Goal: Task Accomplishment & Management: Use online tool/utility

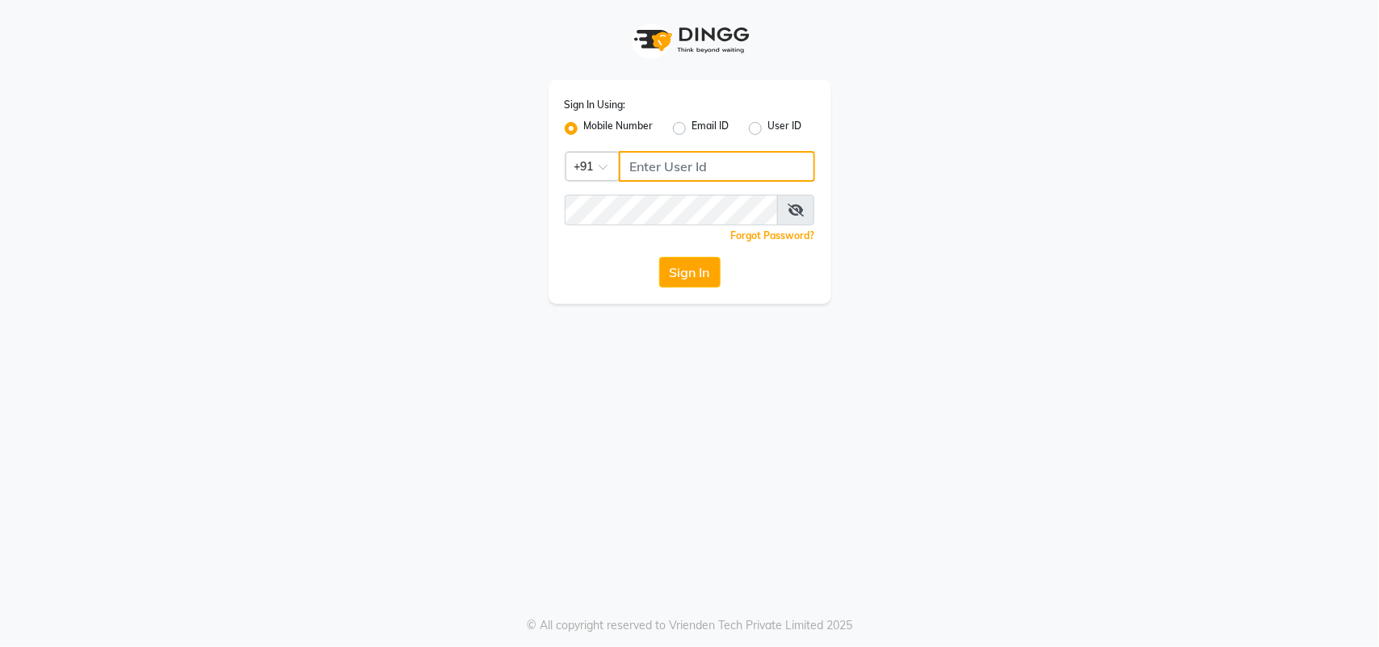
click at [665, 166] on input "Username" at bounding box center [717, 166] width 196 height 31
type input "123456000"
click at [697, 272] on button "Sign In" at bounding box center [689, 272] width 61 height 31
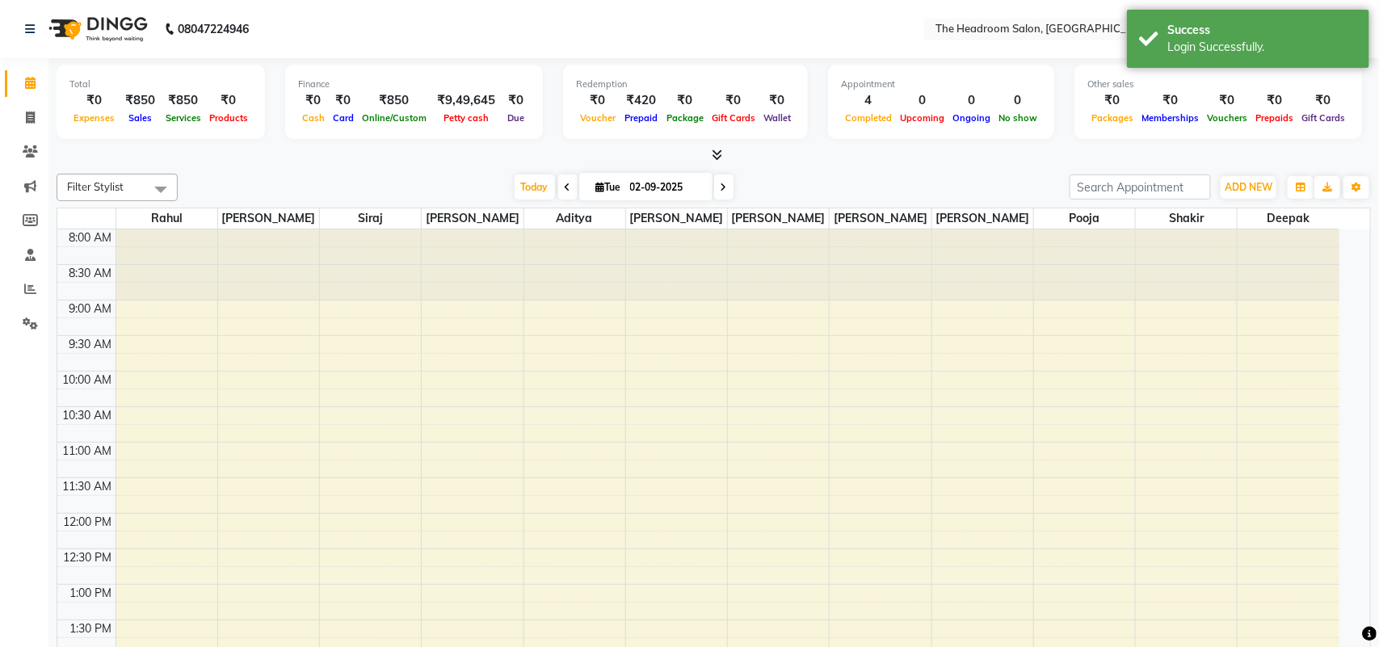
select select "en"
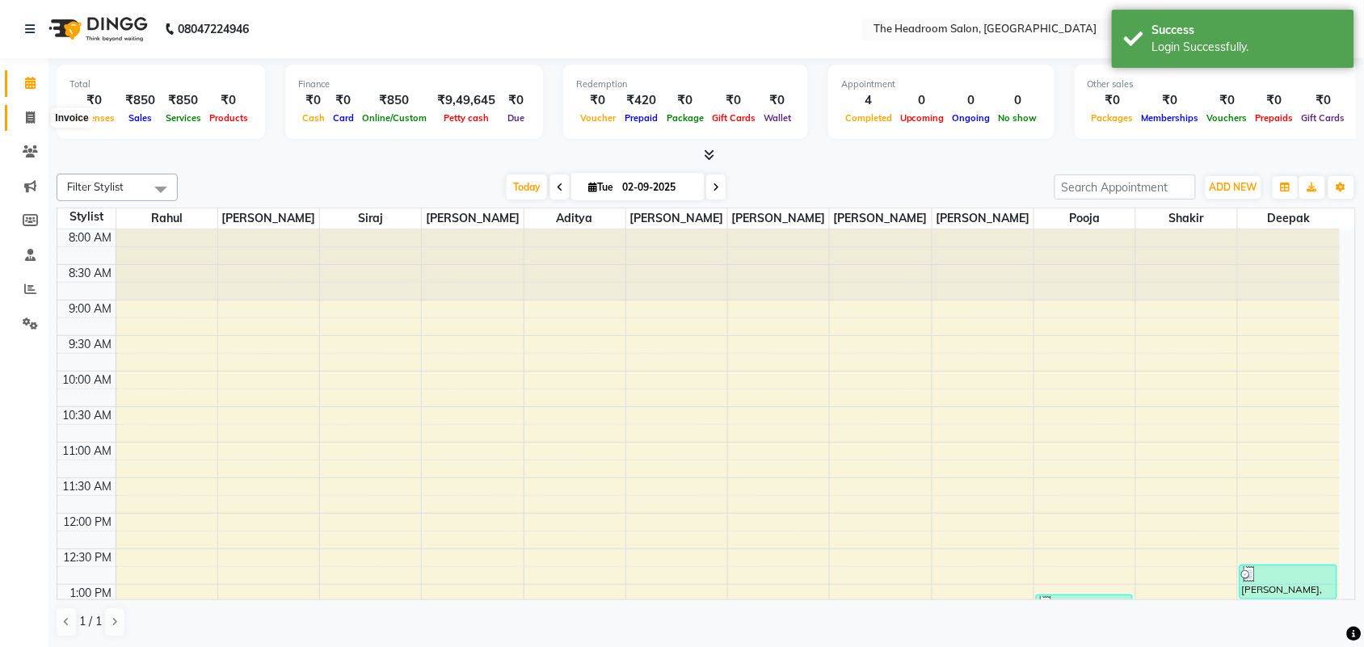
click at [21, 117] on span at bounding box center [30, 118] width 28 height 19
select select "service"
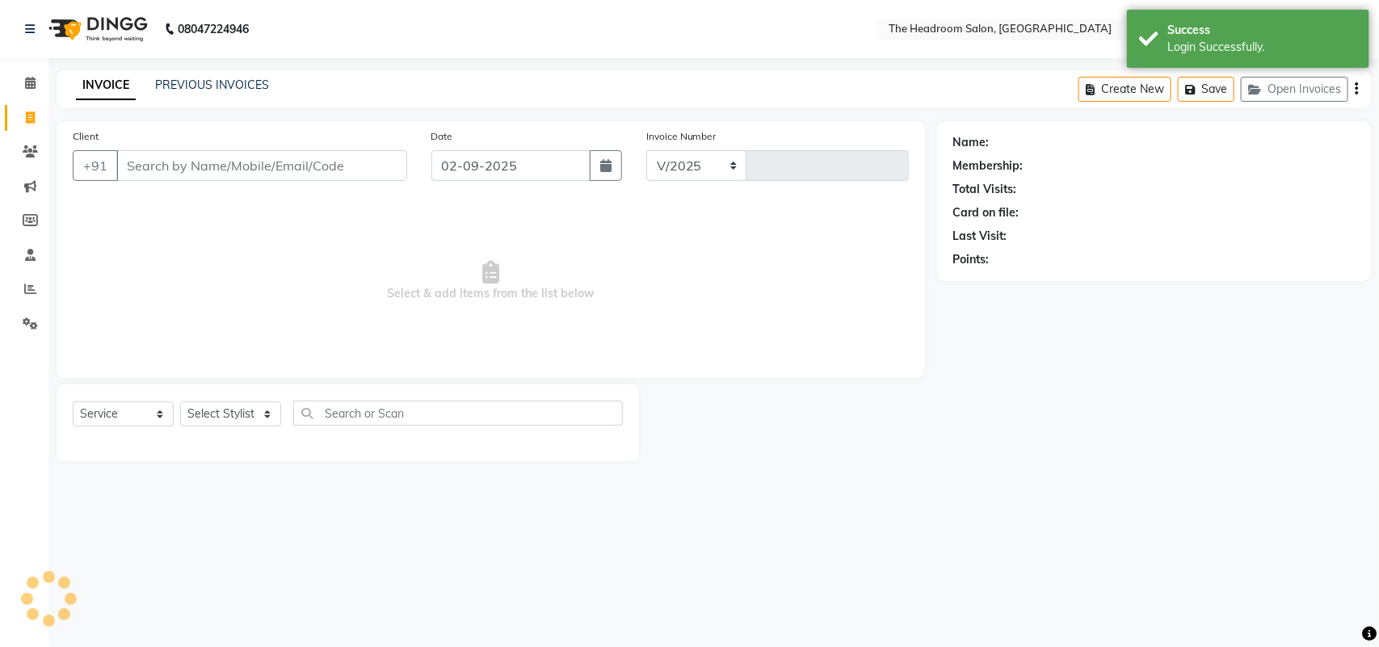
select select "6933"
type input "3267"
click at [208, 162] on input "Client" at bounding box center [261, 165] width 291 height 31
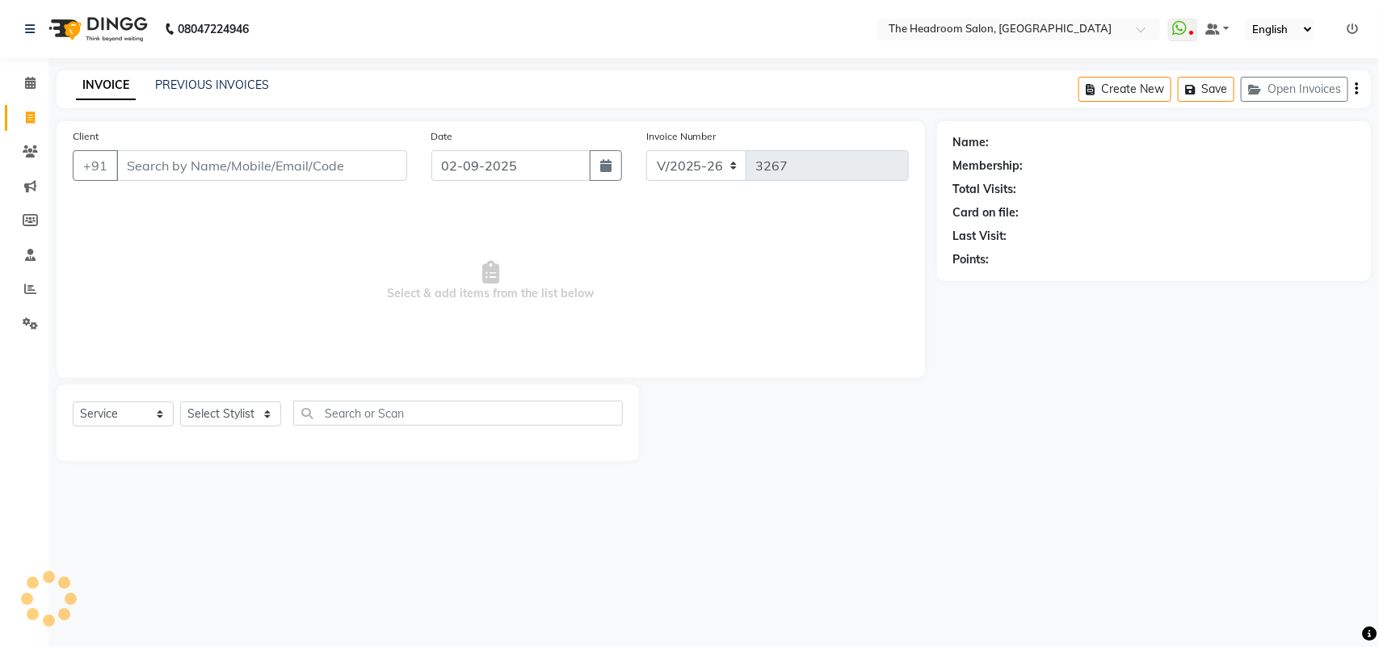
select select "58237"
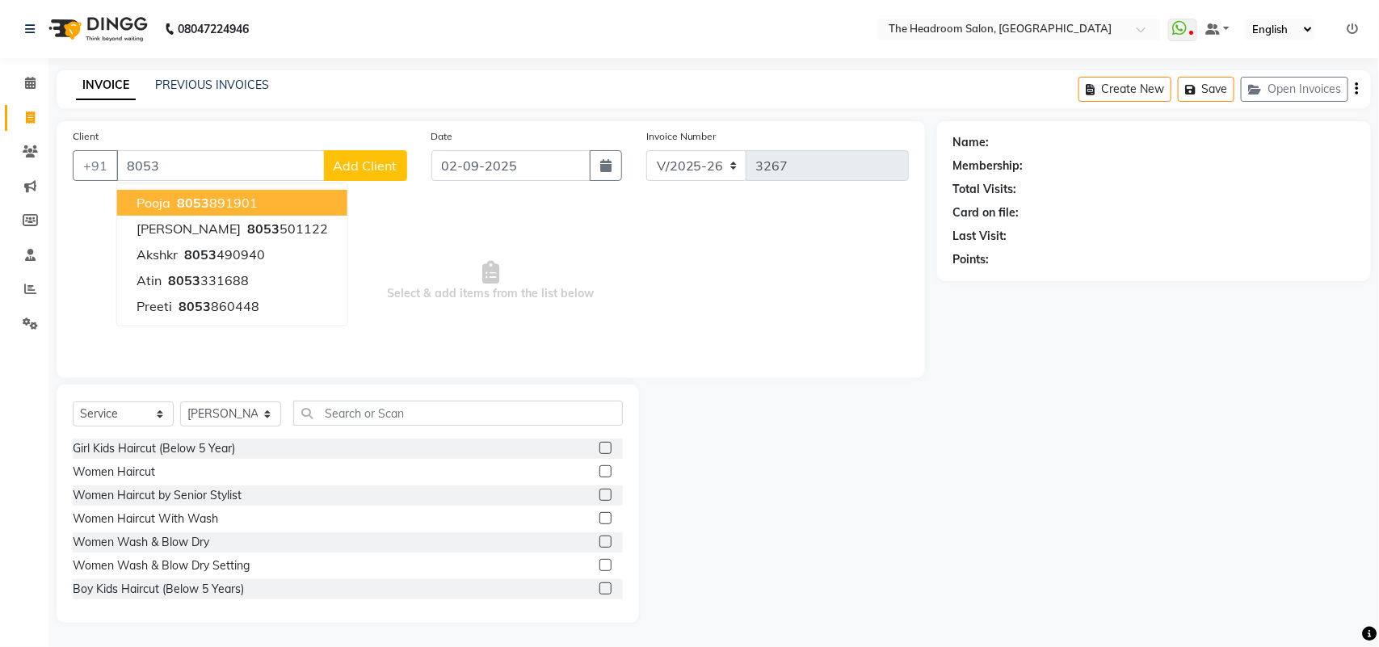
click at [215, 208] on ngb-highlight "8053 891901" at bounding box center [216, 203] width 84 height 16
type input "8053891901"
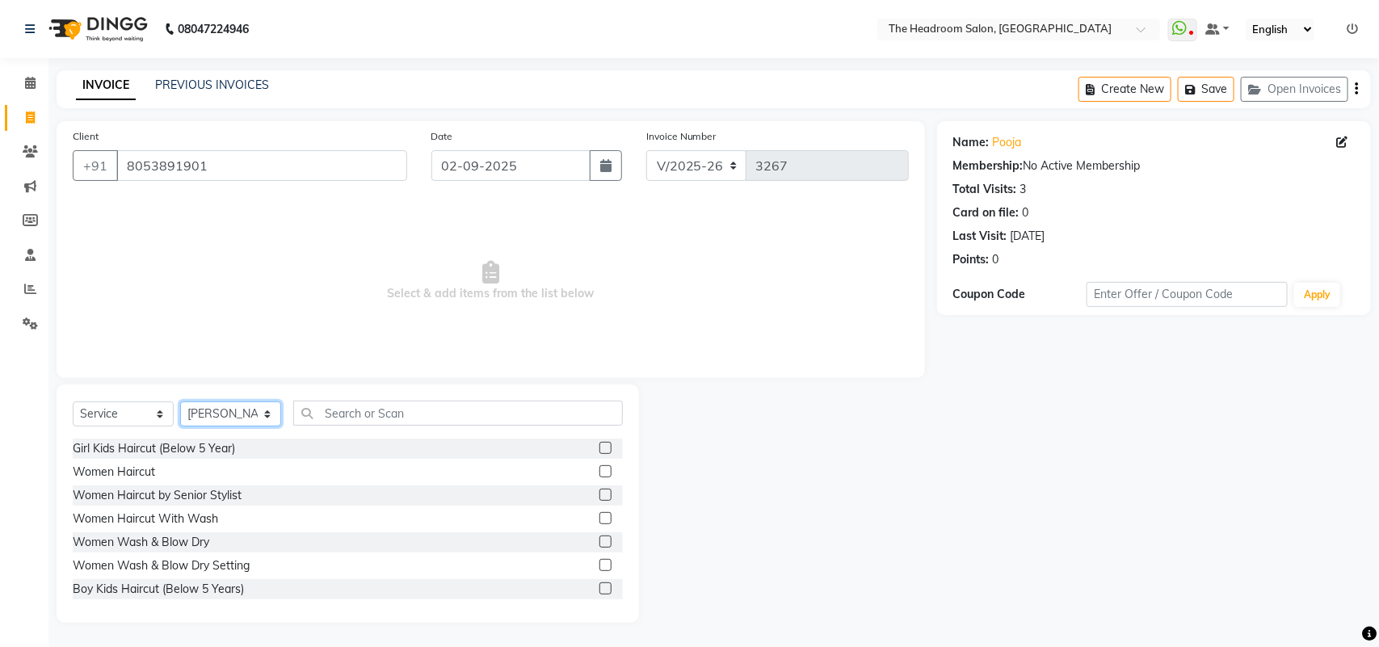
click at [218, 402] on select "Select Stylist [PERSON_NAME] Deepak [PERSON_NAME] [PERSON_NAME] Manager [PERSON…" at bounding box center [230, 414] width 101 height 25
click at [216, 425] on select "Select Stylist [PERSON_NAME] Deepak [PERSON_NAME] [PERSON_NAME] Manager [PERSON…" at bounding box center [230, 414] width 101 height 25
select select "59608"
click at [180, 402] on select "Select Stylist [PERSON_NAME] Deepak [PERSON_NAME] [PERSON_NAME] Manager [PERSON…" at bounding box center [230, 414] width 101 height 25
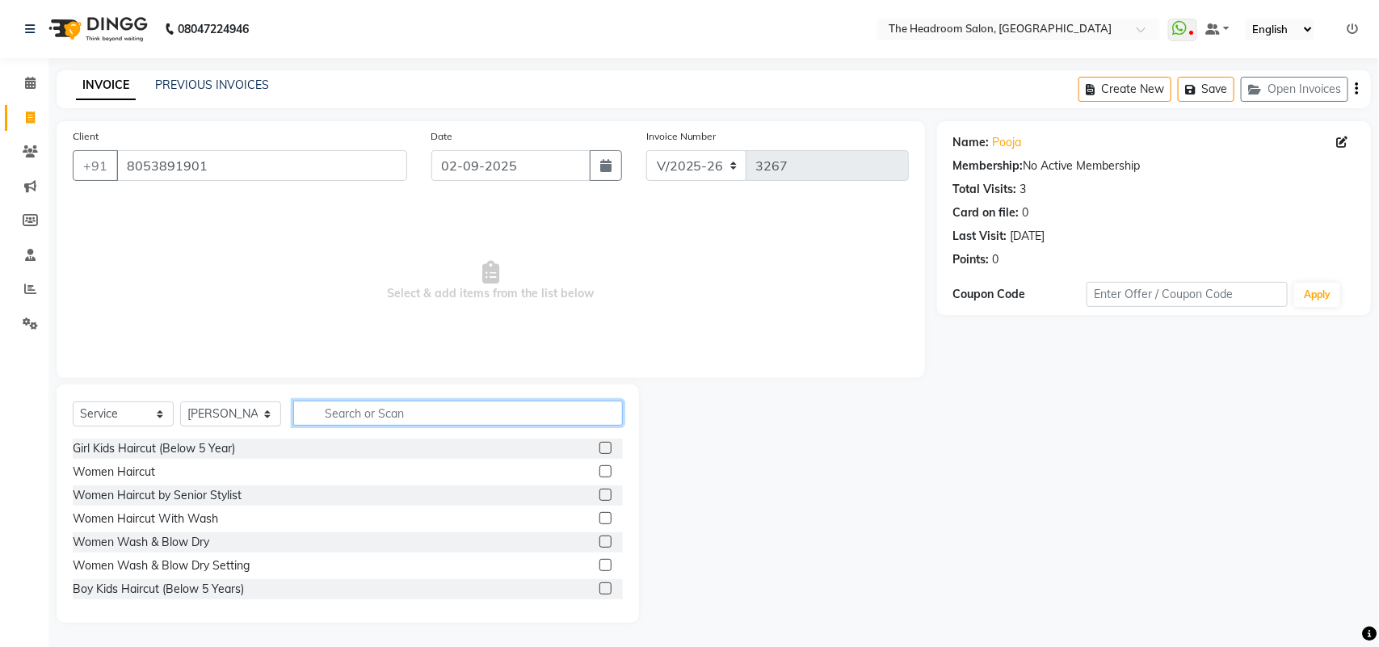
click at [354, 420] on input "text" at bounding box center [458, 413] width 330 height 25
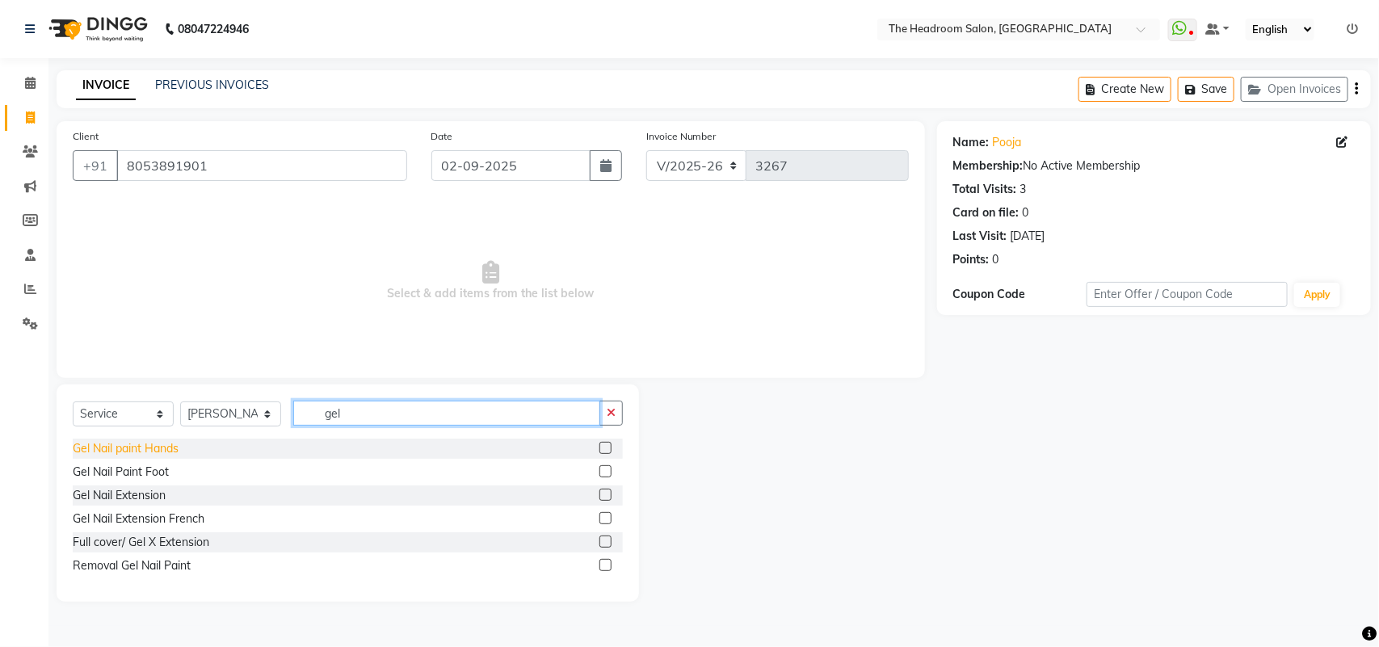
type input "gel"
click at [125, 454] on div "Gel Nail paint Hands" at bounding box center [126, 448] width 106 height 17
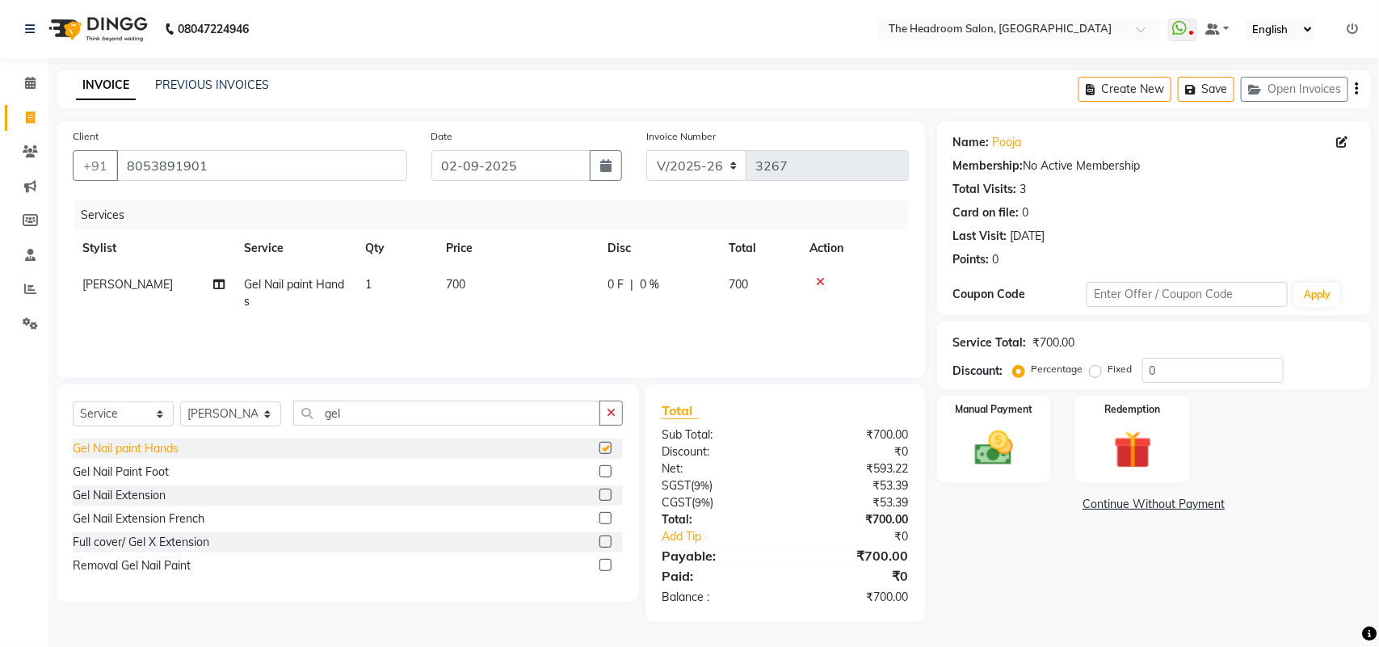
checkbox input "false"
click at [470, 281] on td "700" at bounding box center [517, 293] width 162 height 53
select select "59608"
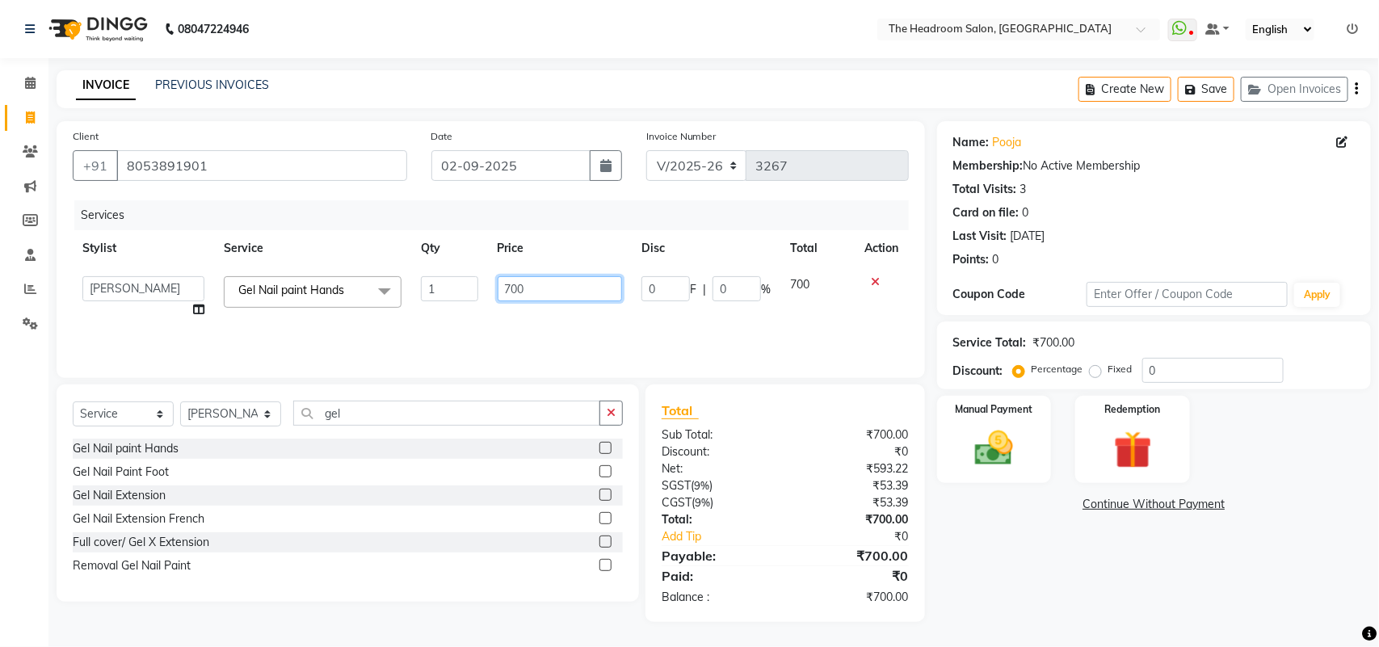
click at [530, 283] on input "700" at bounding box center [560, 288] width 125 height 25
type input "7"
type input "8"
type input "780"
click at [513, 333] on div "Services Stylist Service Qty Price Disc Total Action [PERSON_NAME] Deepak [PERS…" at bounding box center [491, 281] width 836 height 162
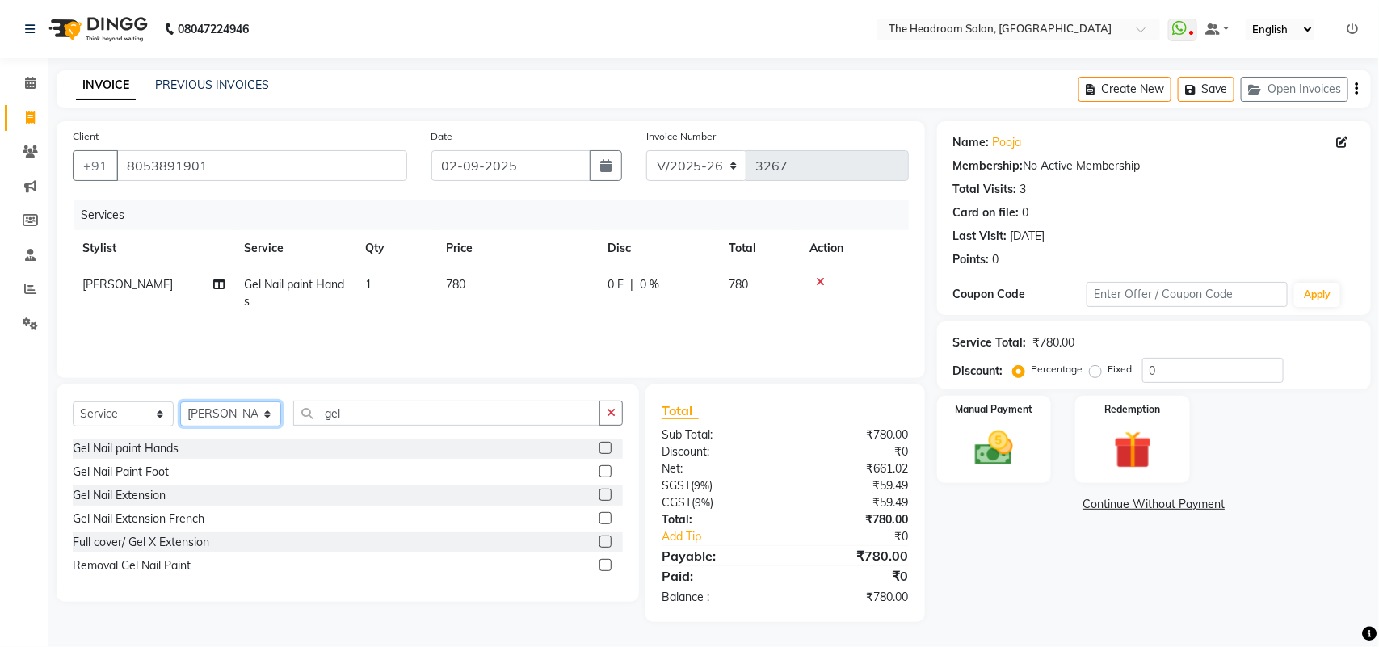
click at [230, 406] on select "Select Stylist [PERSON_NAME] Deepak [PERSON_NAME] [PERSON_NAME] Manager [PERSON…" at bounding box center [230, 414] width 101 height 25
click at [180, 402] on select "Select Stylist [PERSON_NAME] Deepak [PERSON_NAME] [PERSON_NAME] Manager [PERSON…" at bounding box center [230, 414] width 101 height 25
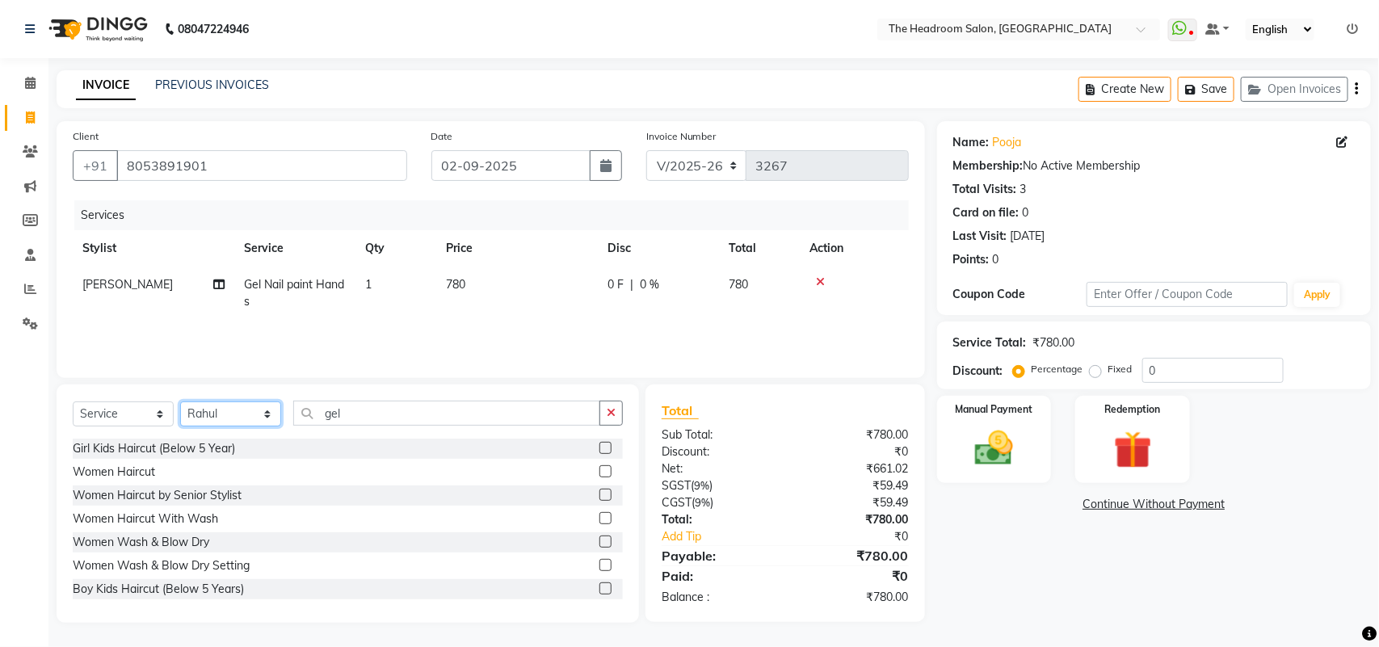
click at [251, 402] on select "Select Stylist [PERSON_NAME] Deepak [PERSON_NAME] [PERSON_NAME] Manager [PERSON…" at bounding box center [230, 414] width 101 height 25
select select "79453"
click at [180, 402] on select "Select Stylist [PERSON_NAME] Deepak [PERSON_NAME] [PERSON_NAME] Manager [PERSON…" at bounding box center [230, 414] width 101 height 25
click at [402, 414] on input "gel" at bounding box center [446, 413] width 307 height 25
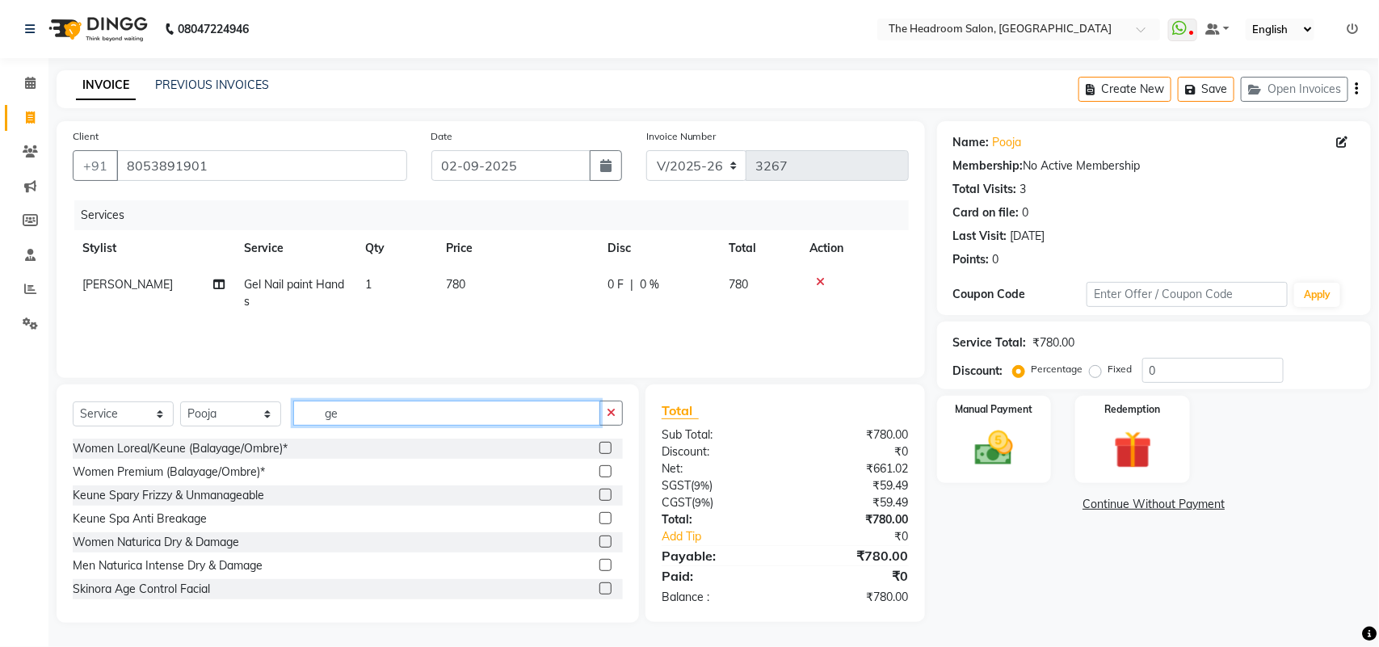
type input "g"
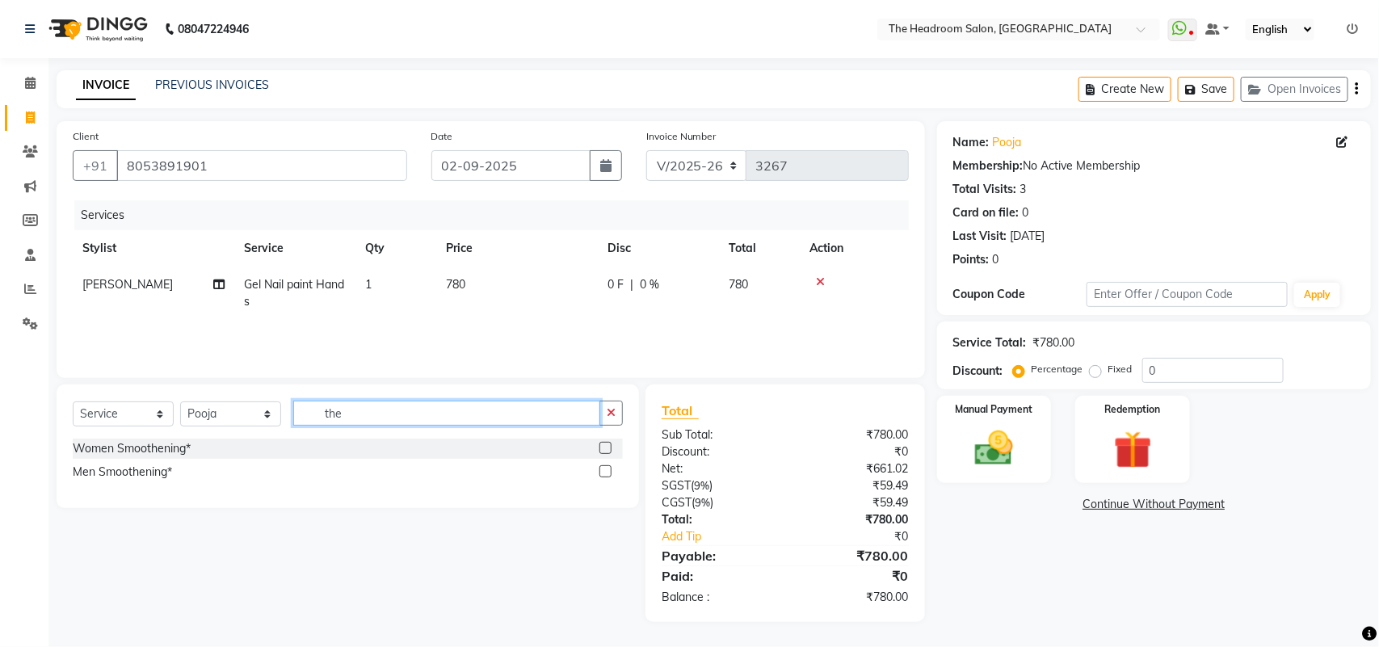
click at [405, 416] on input "the" at bounding box center [446, 413] width 307 height 25
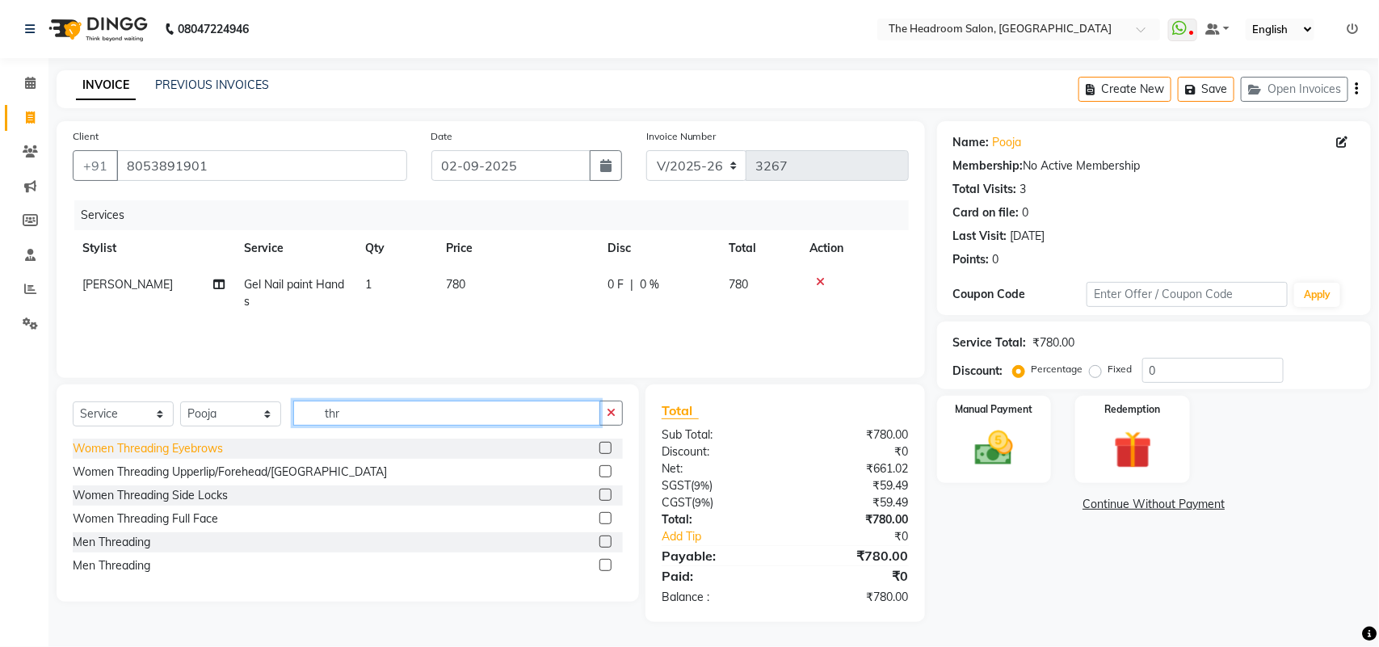
type input "thr"
click at [184, 454] on div "Women Threading Eyebrows" at bounding box center [148, 448] width 150 height 17
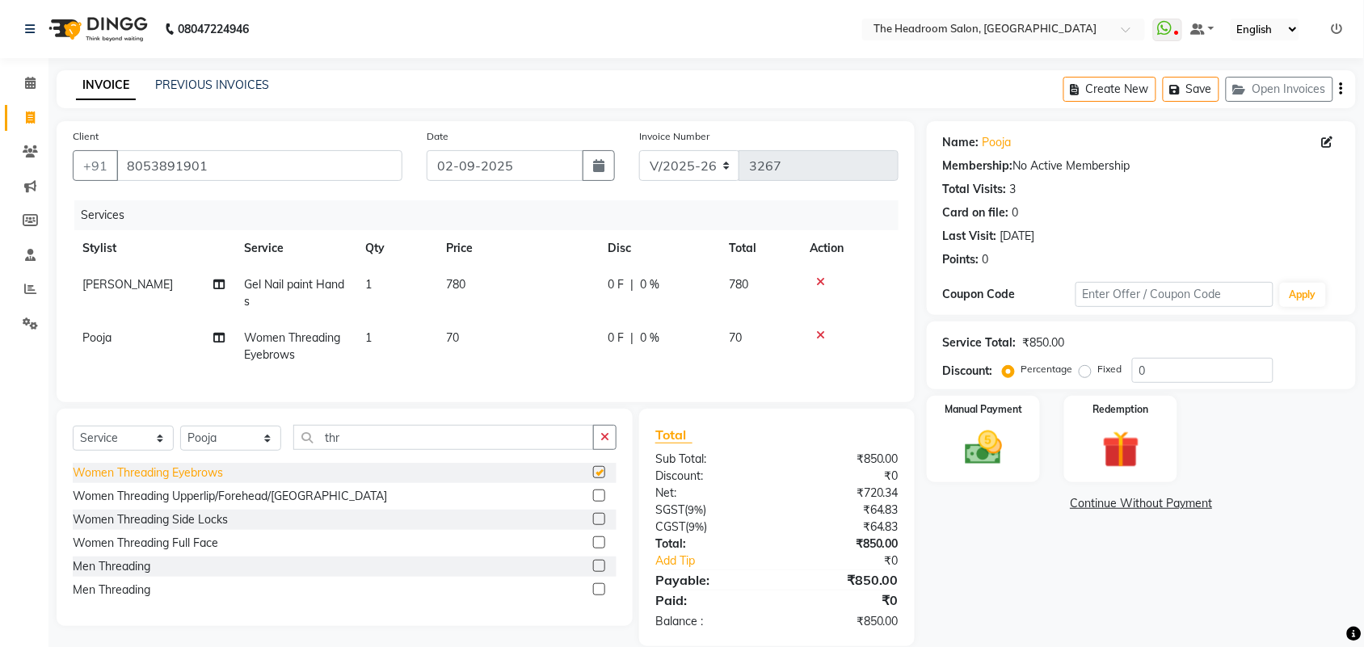
checkbox input "false"
click at [186, 505] on div "Women Threading Upperlip/Forehead/[GEOGRAPHIC_DATA]" at bounding box center [230, 496] width 314 height 17
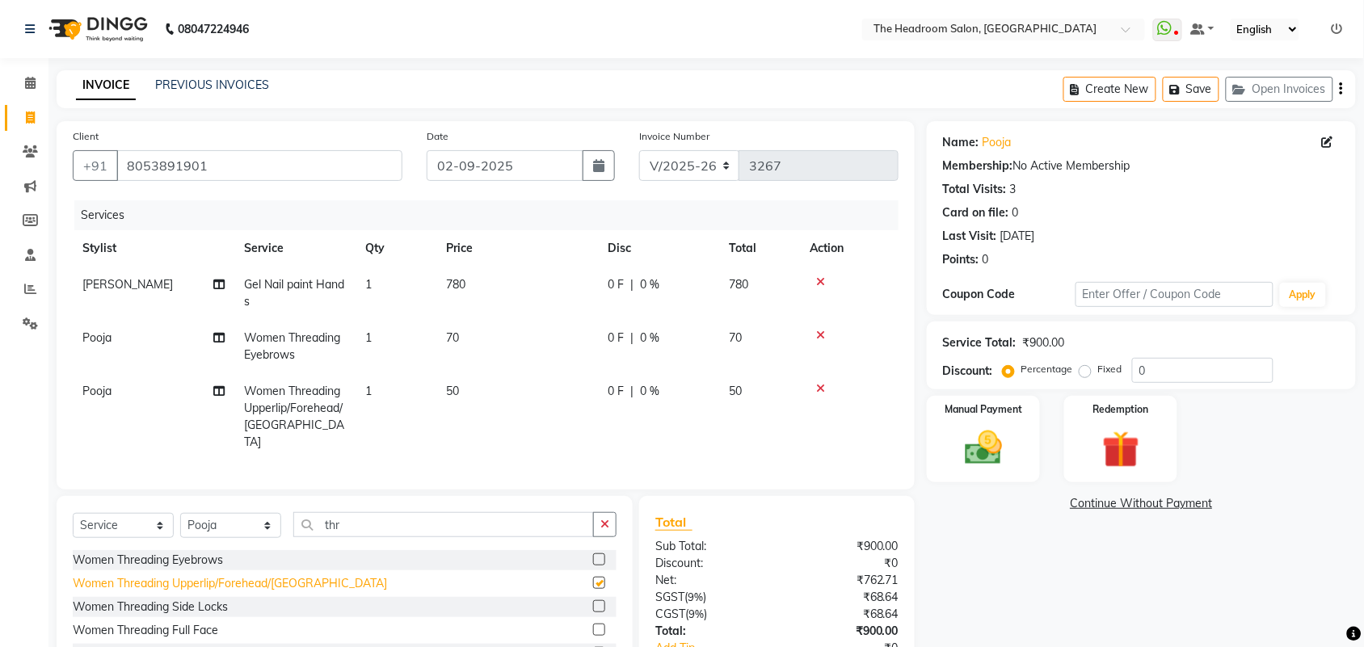
checkbox input "false"
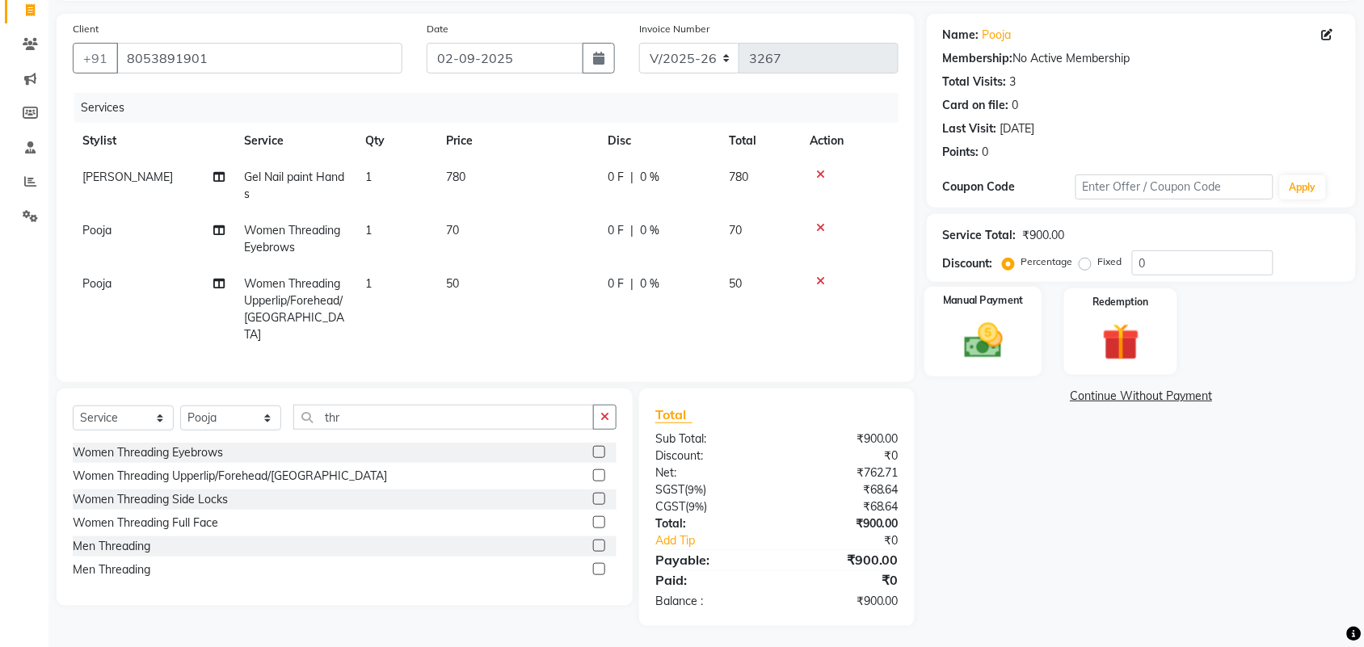
click at [1003, 342] on img at bounding box center [983, 340] width 63 height 44
click at [1051, 394] on span "UPI" at bounding box center [1056, 397] width 25 height 19
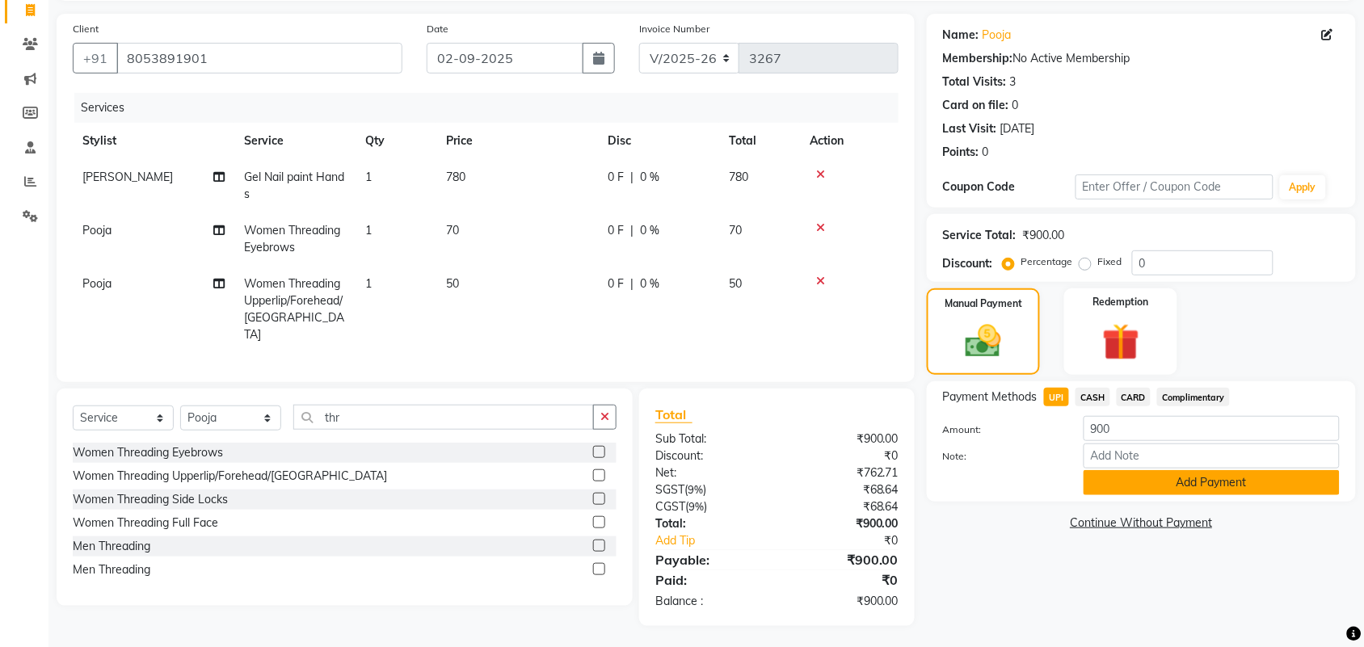
click at [1129, 490] on button "Add Payment" at bounding box center [1212, 482] width 256 height 25
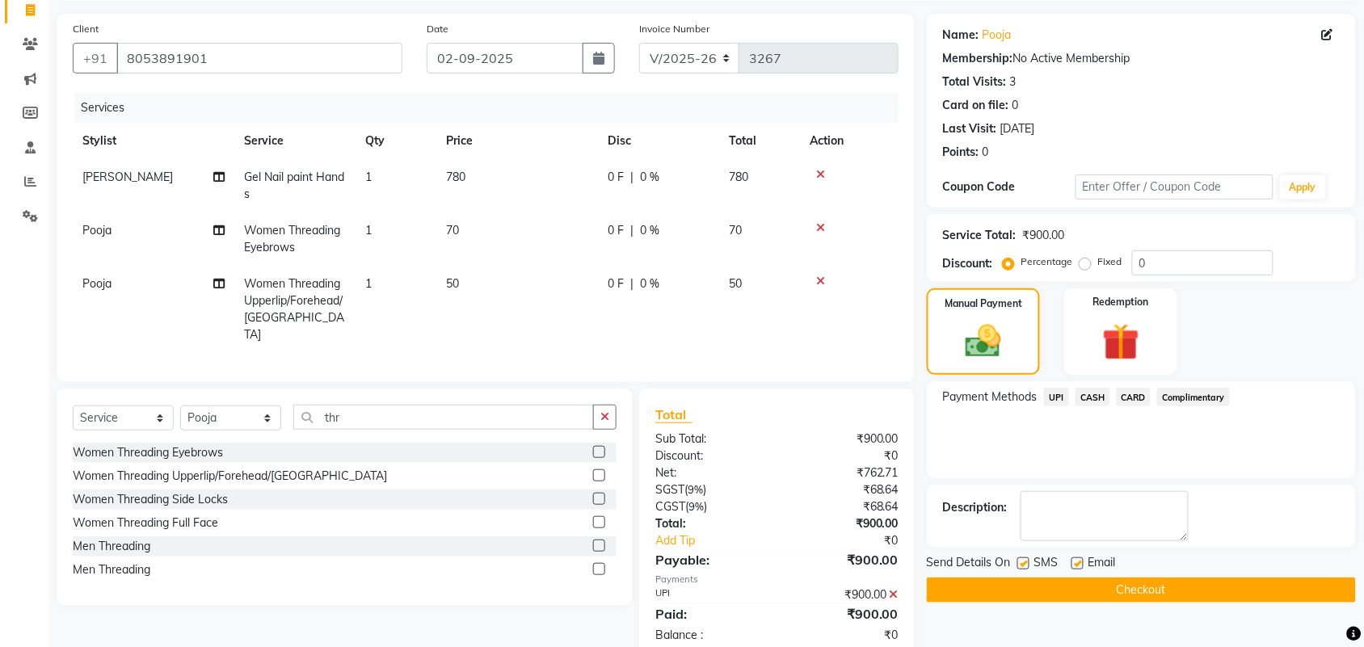
click at [1194, 586] on button "Checkout" at bounding box center [1141, 590] width 429 height 25
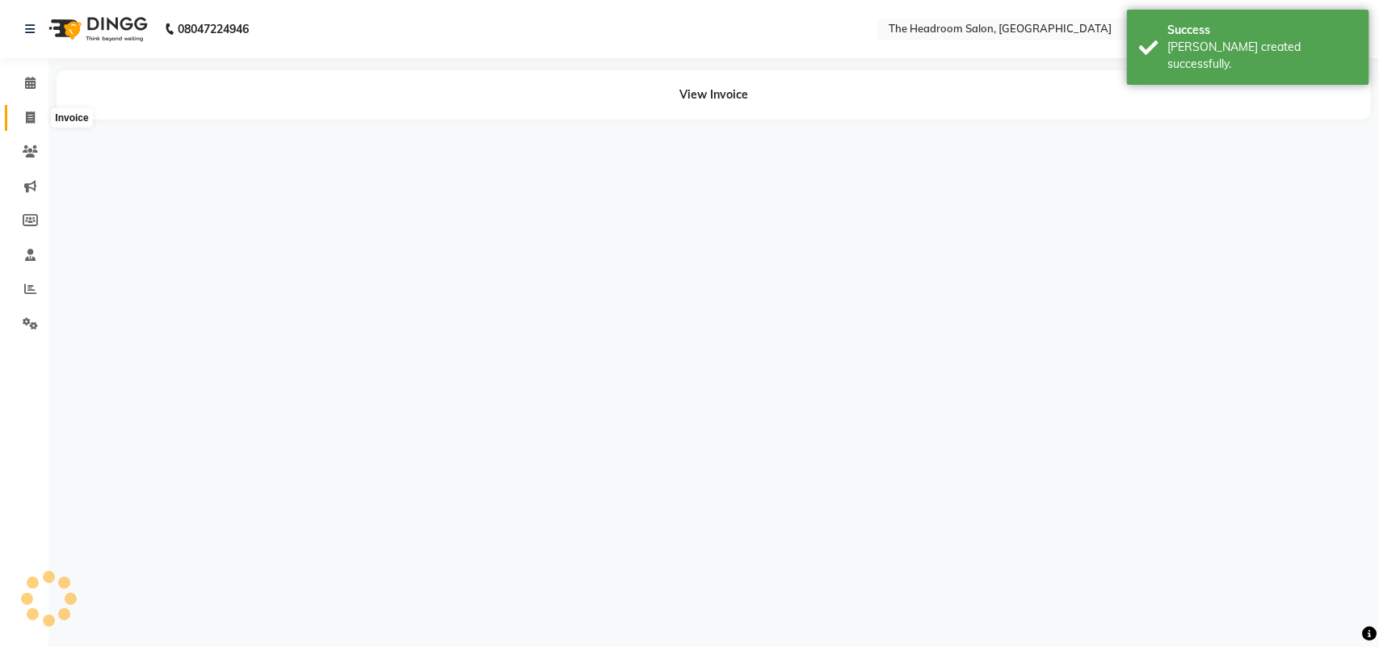
click at [21, 110] on span at bounding box center [30, 118] width 28 height 19
select select "service"
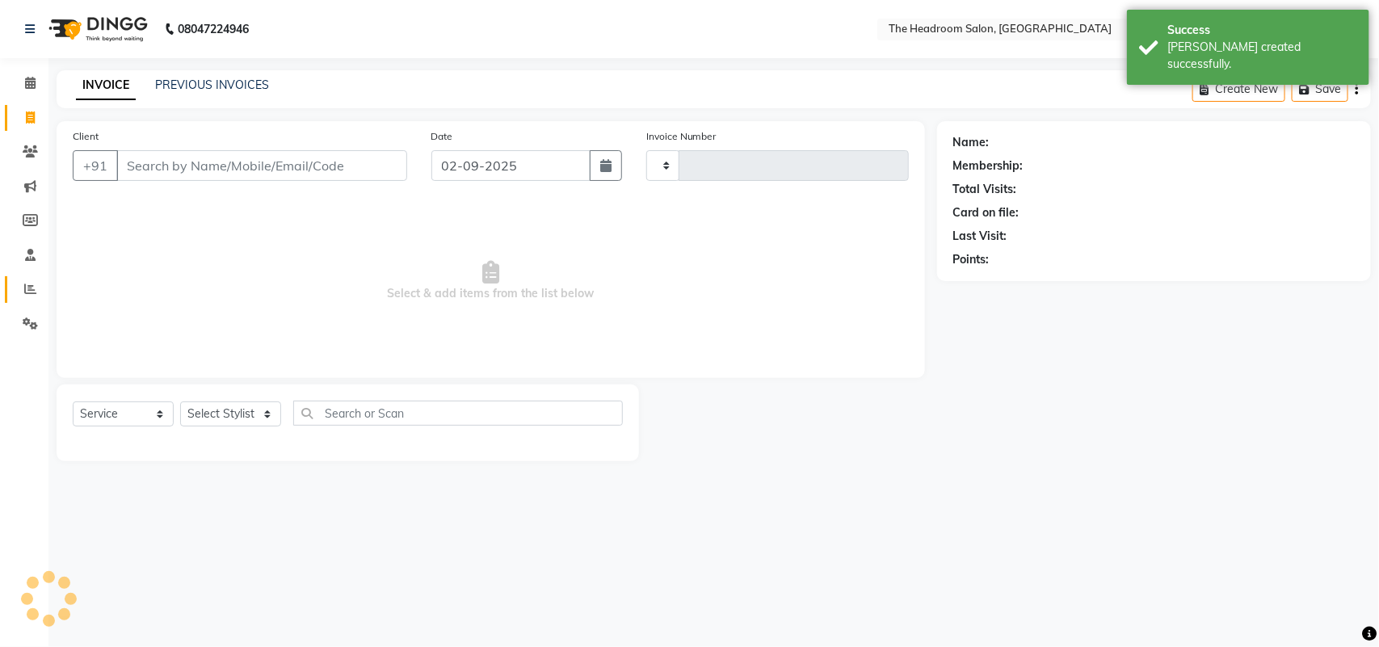
click at [31, 288] on icon at bounding box center [30, 289] width 12 height 12
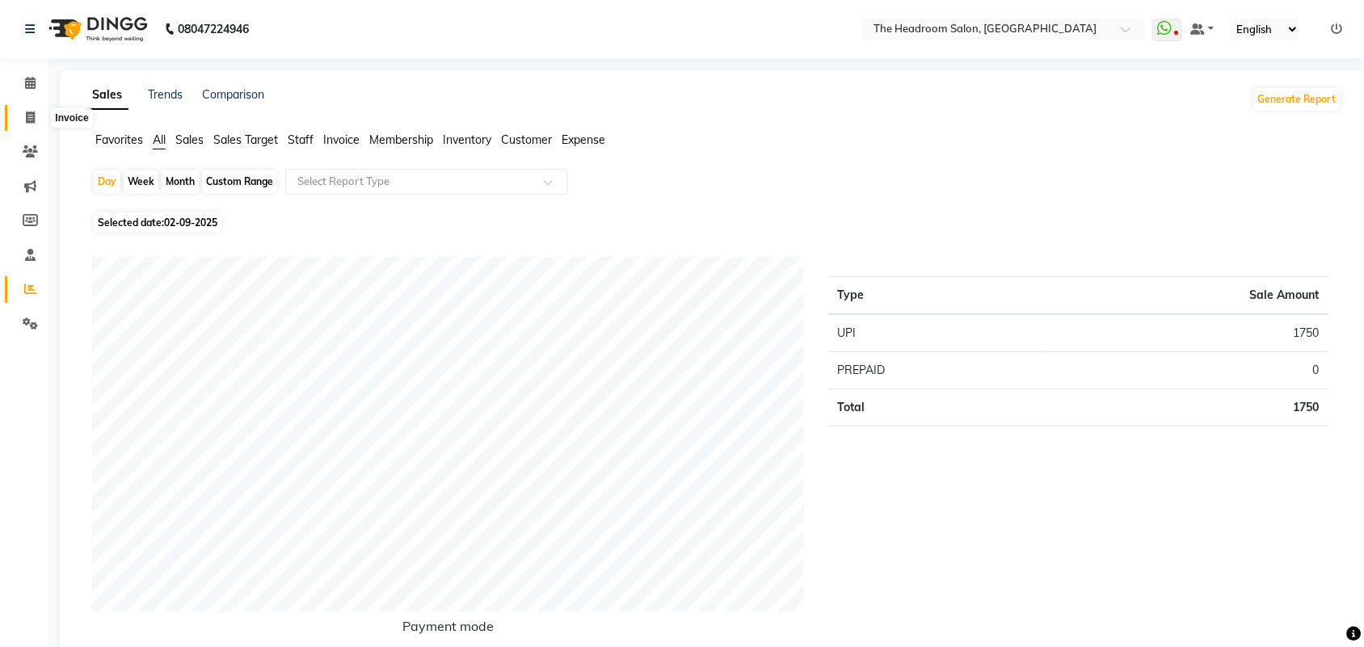
click at [26, 114] on icon at bounding box center [30, 118] width 9 height 12
select select "service"
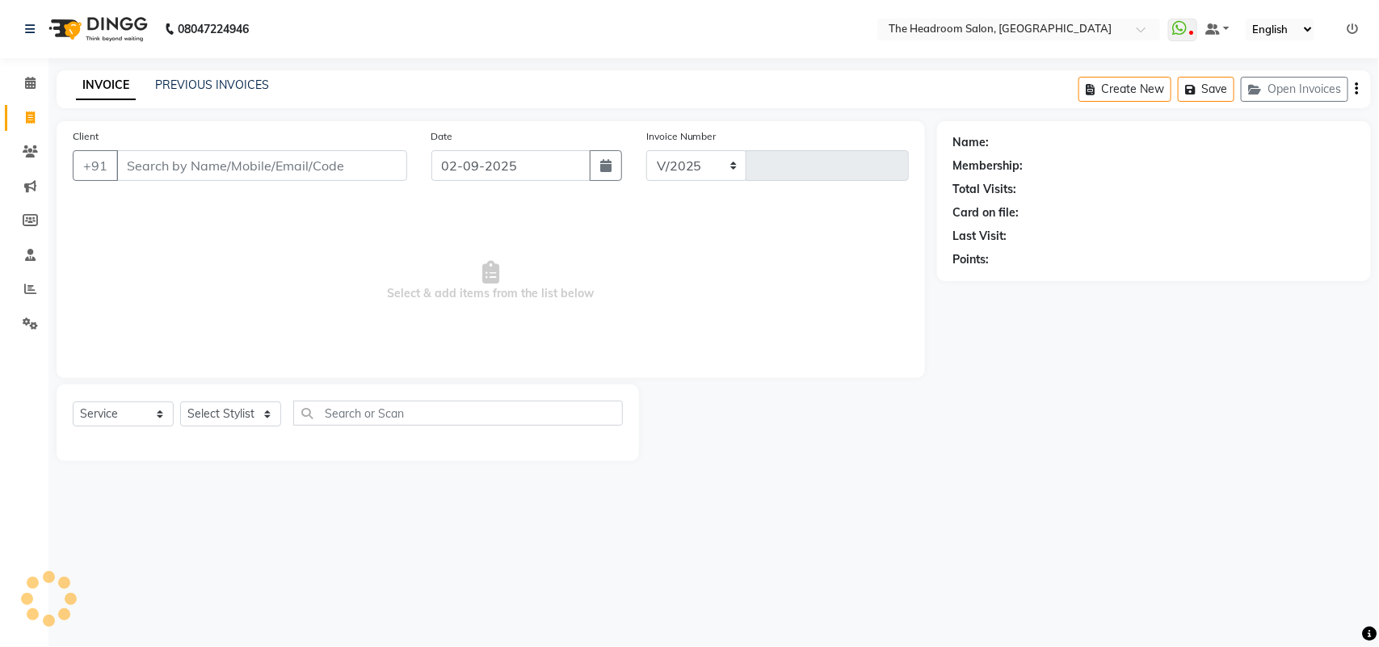
select select "6933"
type input "3268"
select select "58237"
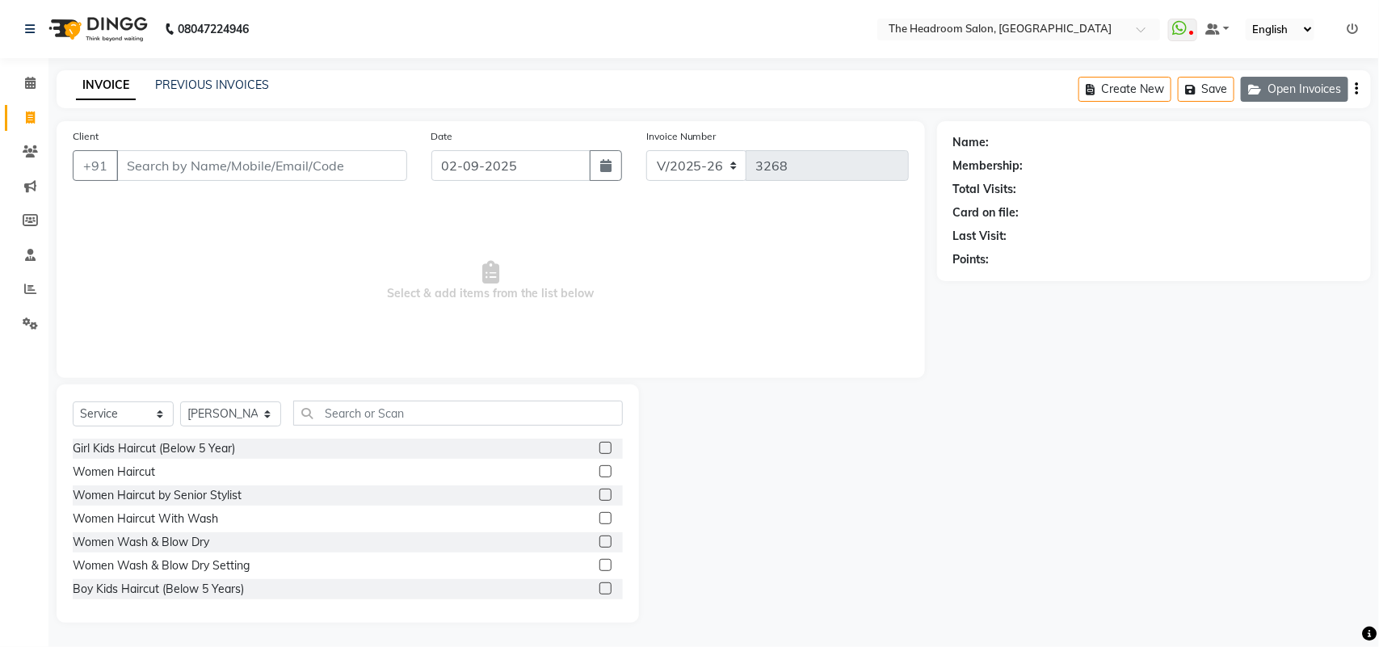
click at [1311, 95] on button "Open Invoices" at bounding box center [1294, 89] width 107 height 25
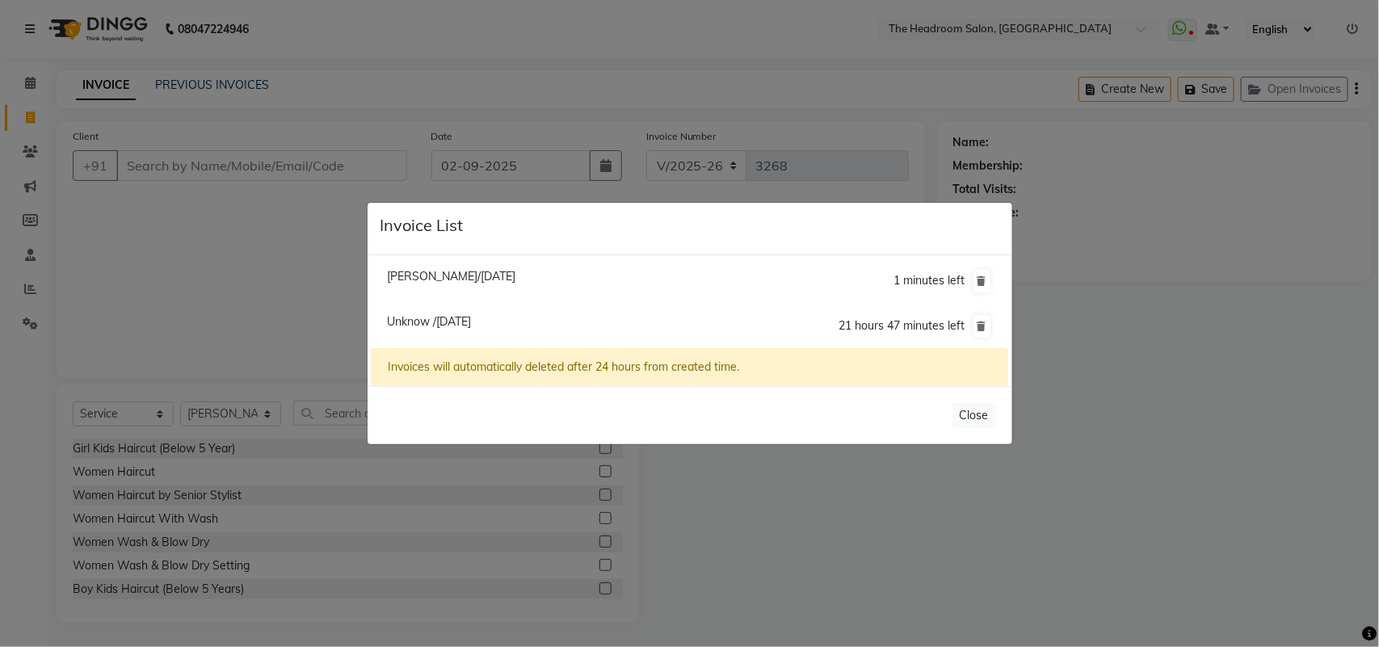
click at [466, 321] on span "Unknow /[DATE]" at bounding box center [429, 321] width 84 height 15
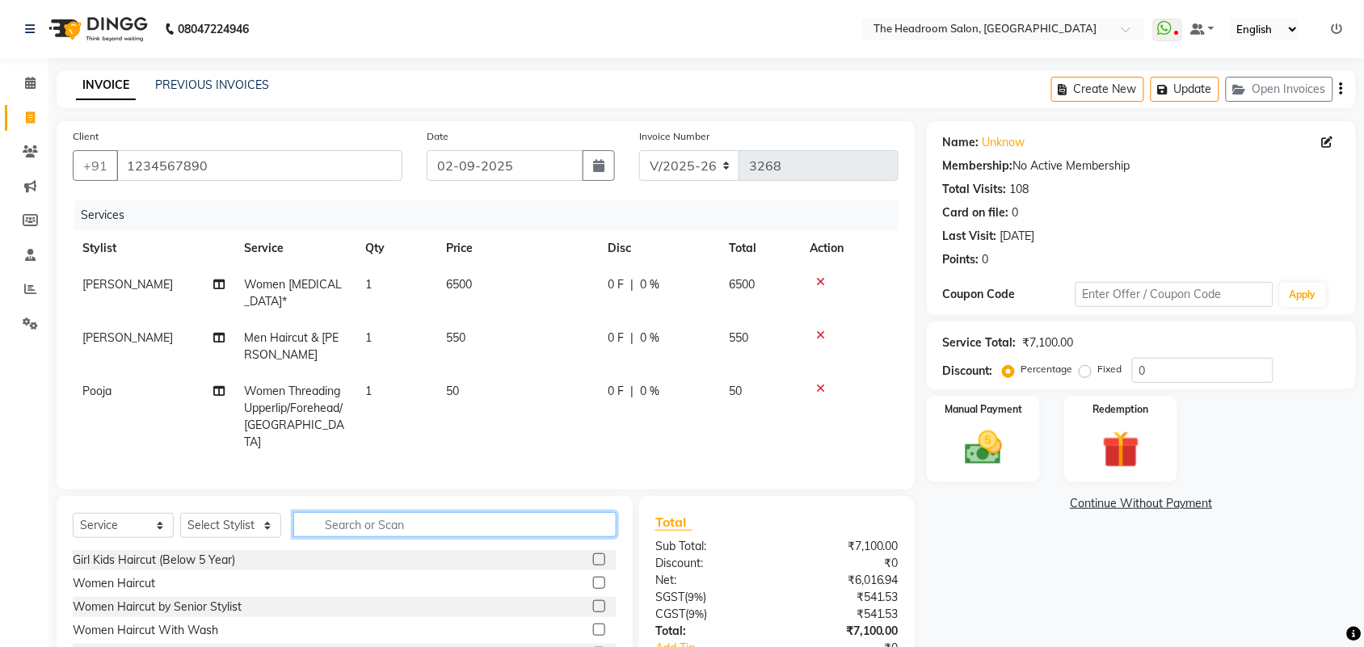
click at [430, 512] on input "text" at bounding box center [454, 524] width 323 height 25
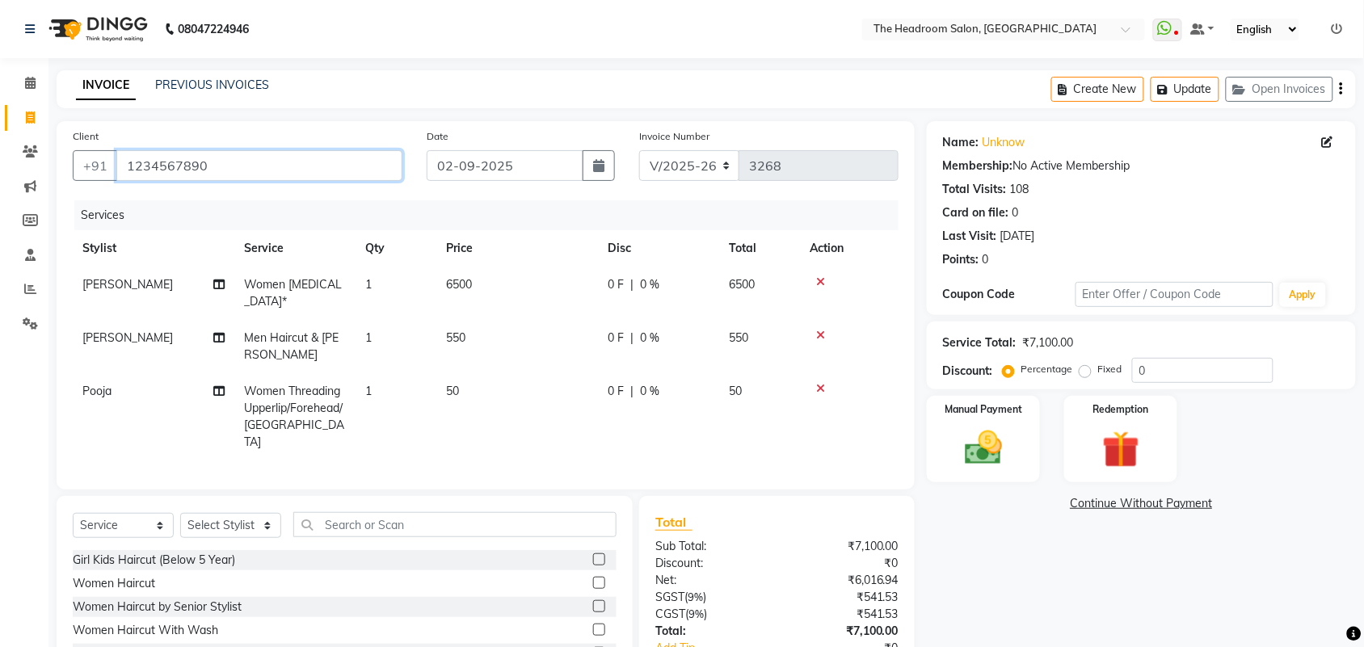
click at [364, 171] on input "1234567890" at bounding box center [259, 165] width 286 height 31
click at [255, 164] on input "123456789" at bounding box center [259, 165] width 286 height 31
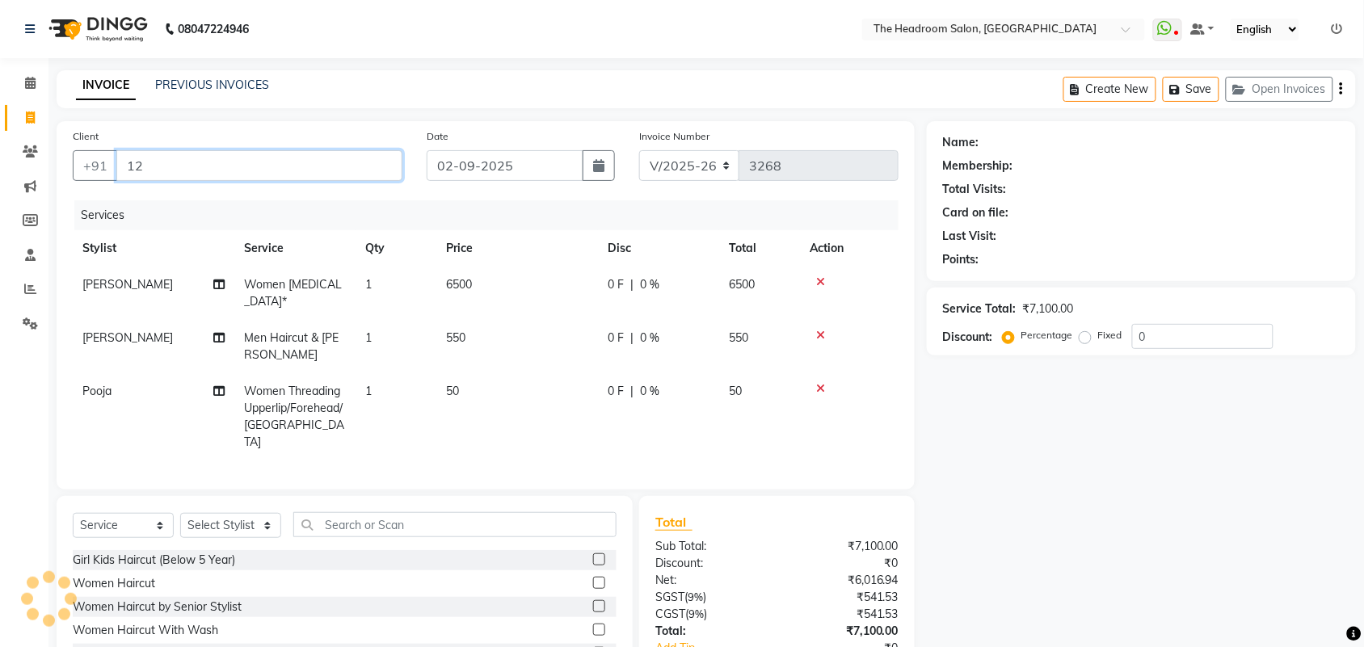
type input "1"
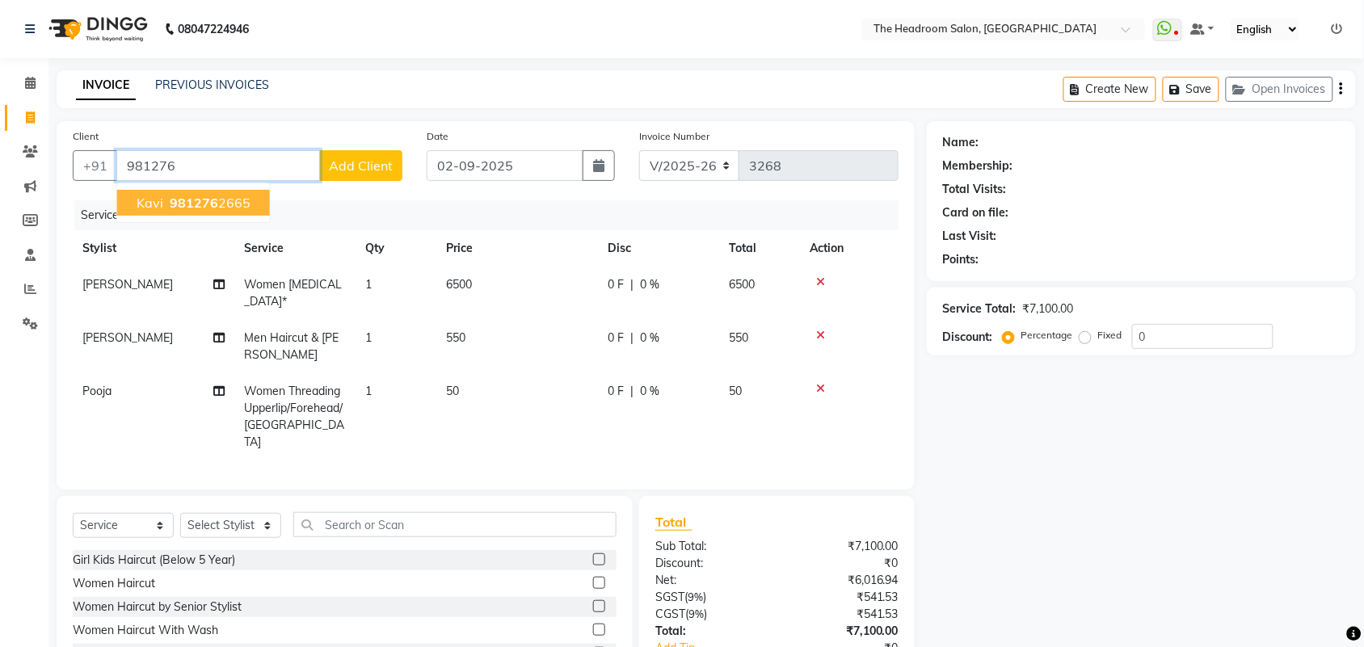
click at [219, 204] on ngb-highlight "981276 2665" at bounding box center [208, 203] width 84 height 16
type input "9812762665"
click at [219, 204] on div "Services" at bounding box center [492, 215] width 836 height 30
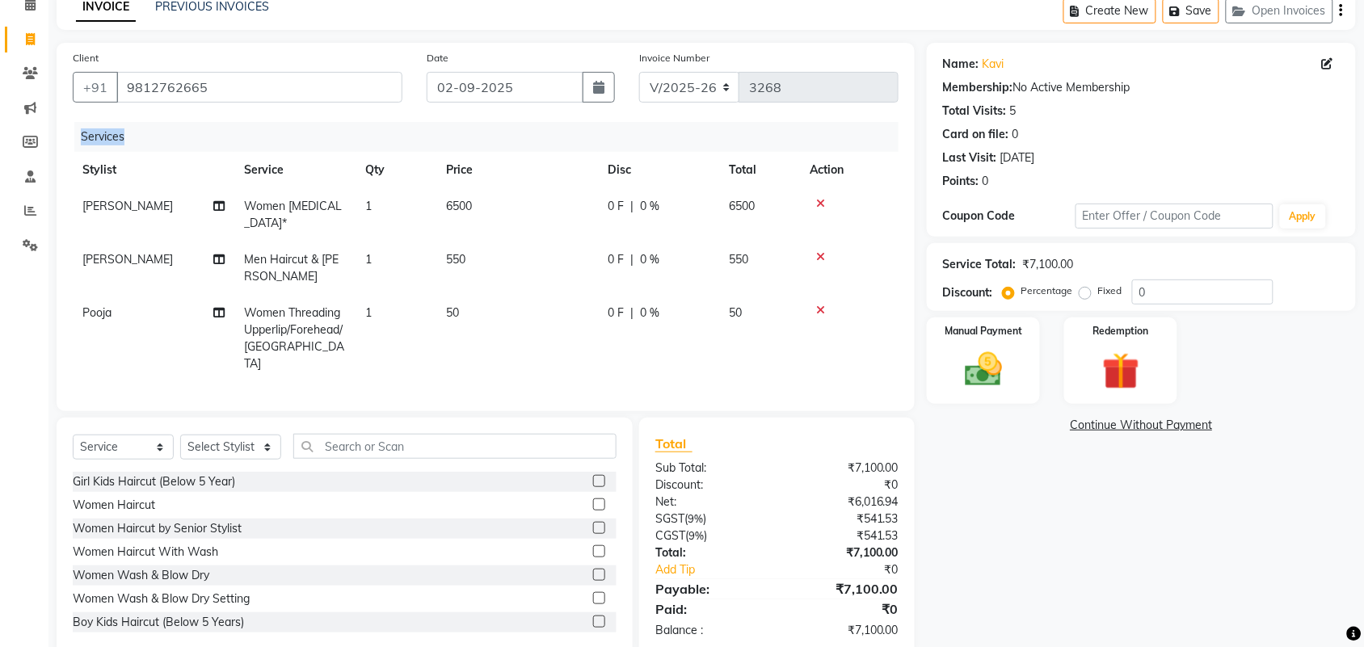
scroll to position [79, 0]
click at [236, 434] on select "Select Stylist [PERSON_NAME] Deepak [PERSON_NAME] [PERSON_NAME] Manager [PERSON…" at bounding box center [230, 446] width 101 height 25
click at [269, 434] on select "Select Stylist [PERSON_NAME] Deepak [PERSON_NAME] [PERSON_NAME] Manager [PERSON…" at bounding box center [230, 446] width 101 height 25
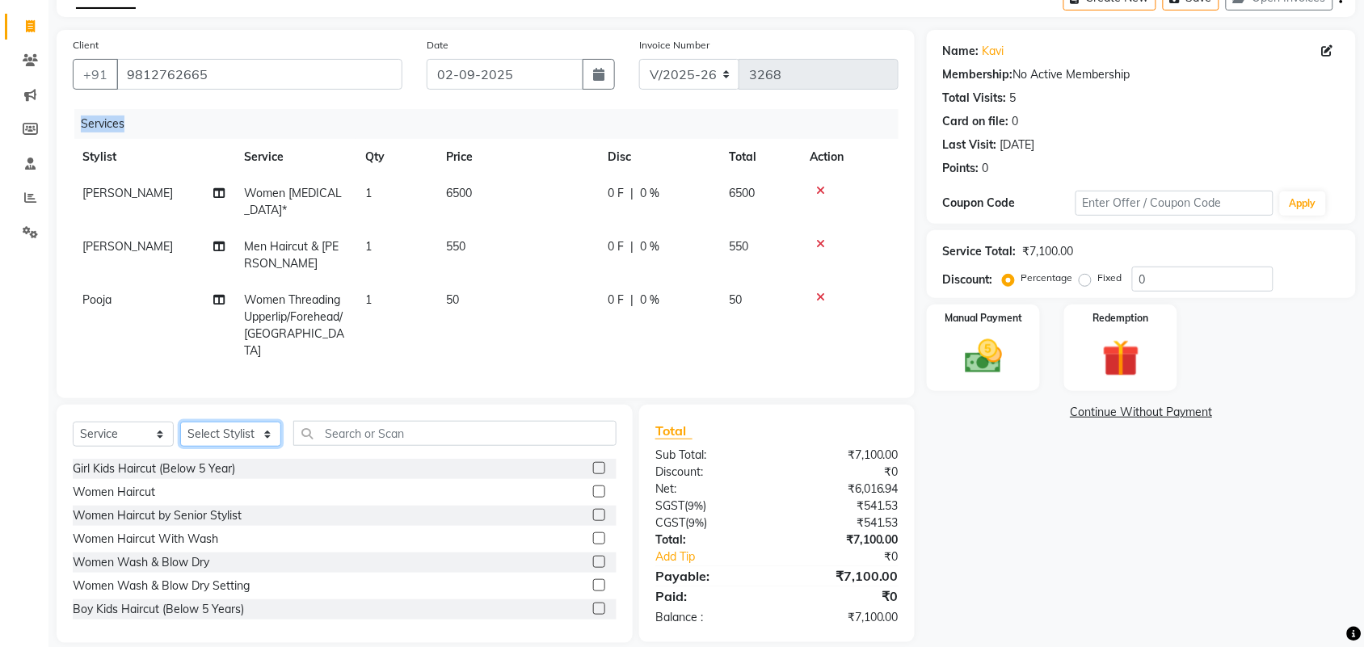
scroll to position [0, 0]
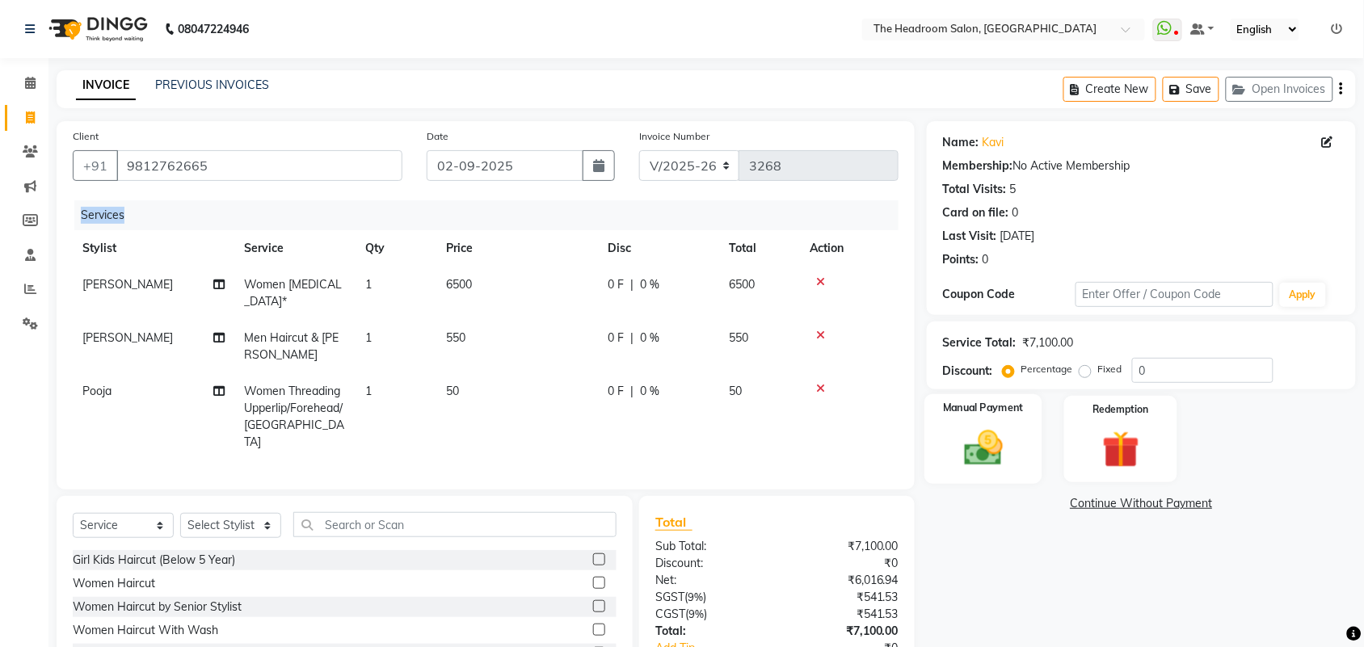
click at [1004, 441] on img at bounding box center [983, 448] width 63 height 44
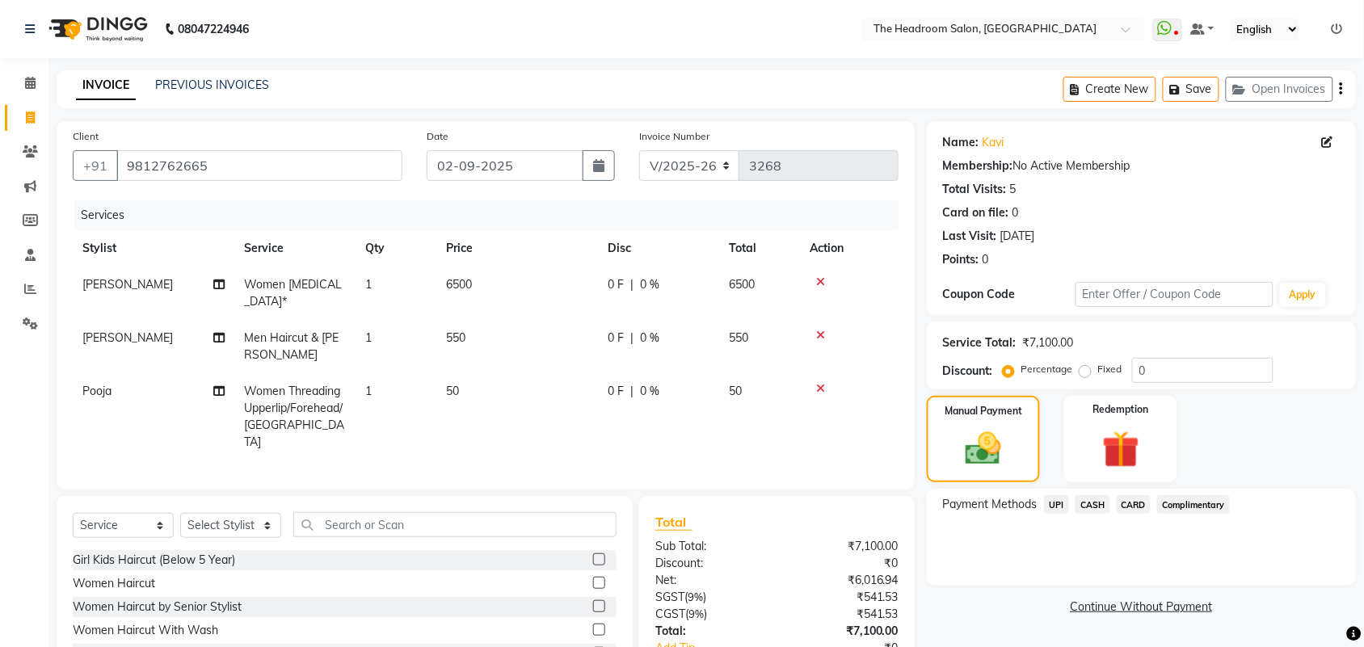
click at [499, 283] on td "6500" at bounding box center [517, 293] width 162 height 53
select select "58237"
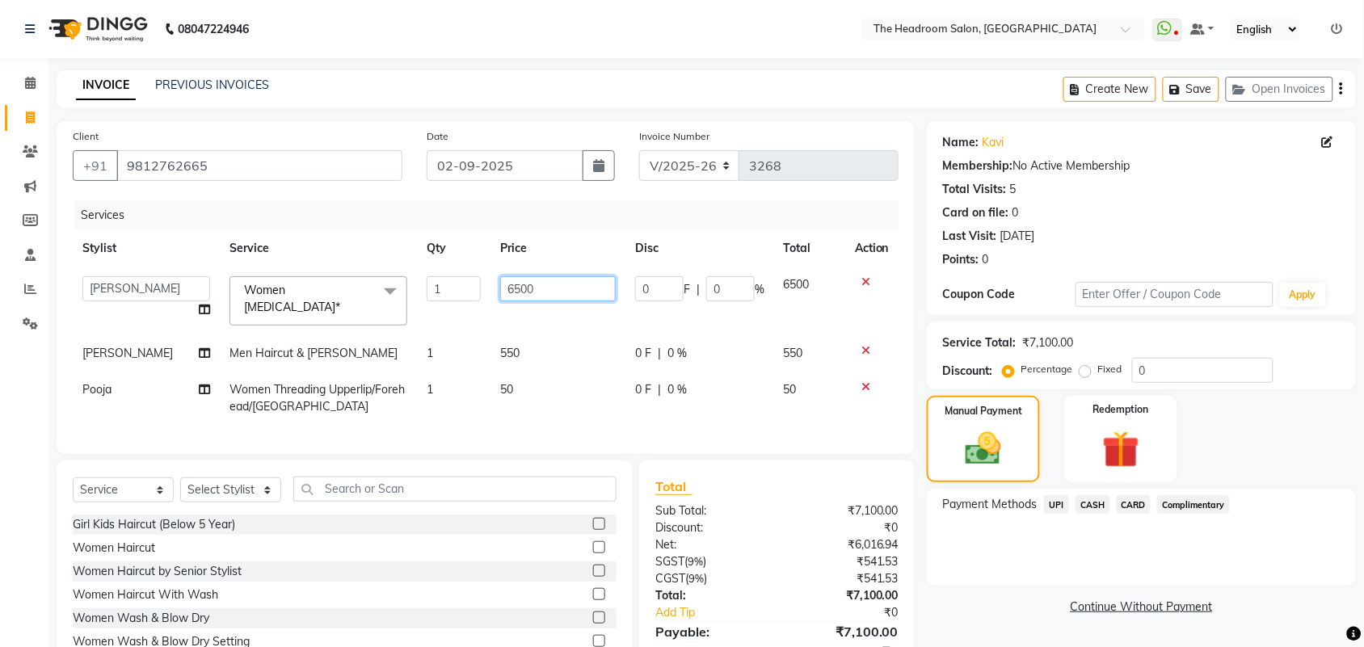
click at [550, 283] on input "6500" at bounding box center [558, 288] width 116 height 25
click at [511, 284] on input "6500" at bounding box center [558, 288] width 116 height 25
type input "6400"
click at [1250, 465] on div "Manual Payment Redemption" at bounding box center [1141, 439] width 453 height 86
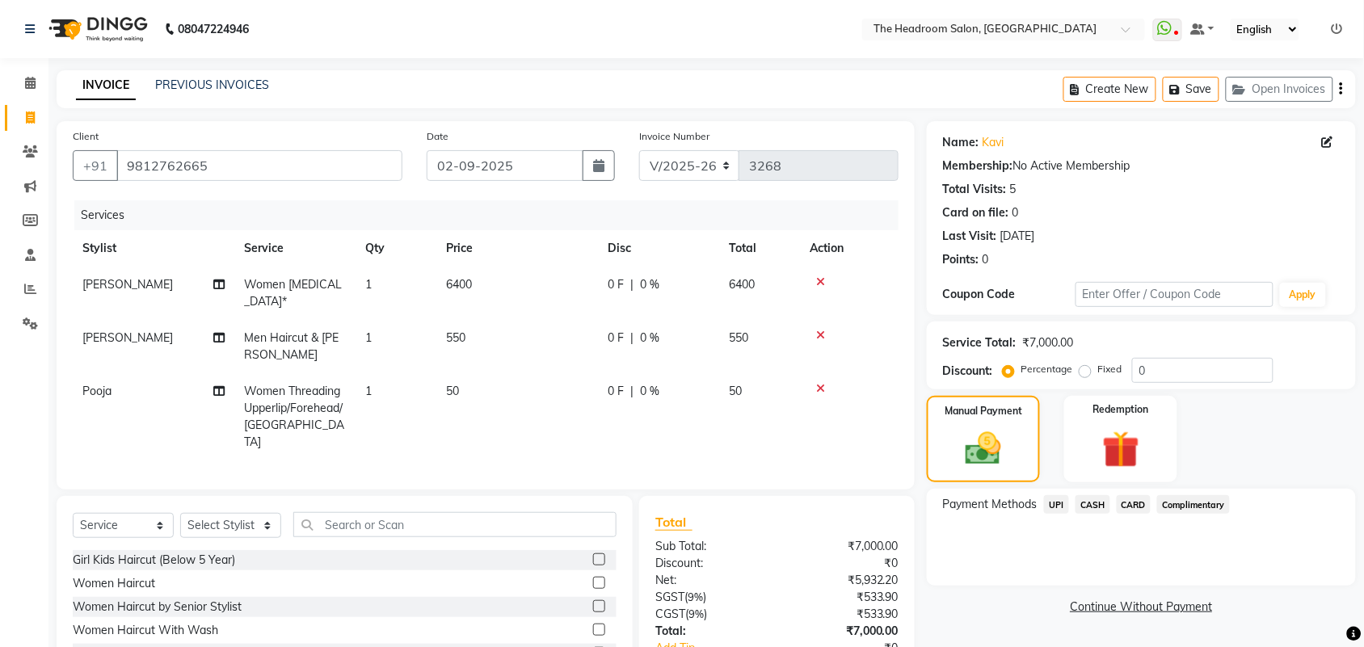
click at [1059, 498] on span "UPI" at bounding box center [1056, 504] width 25 height 19
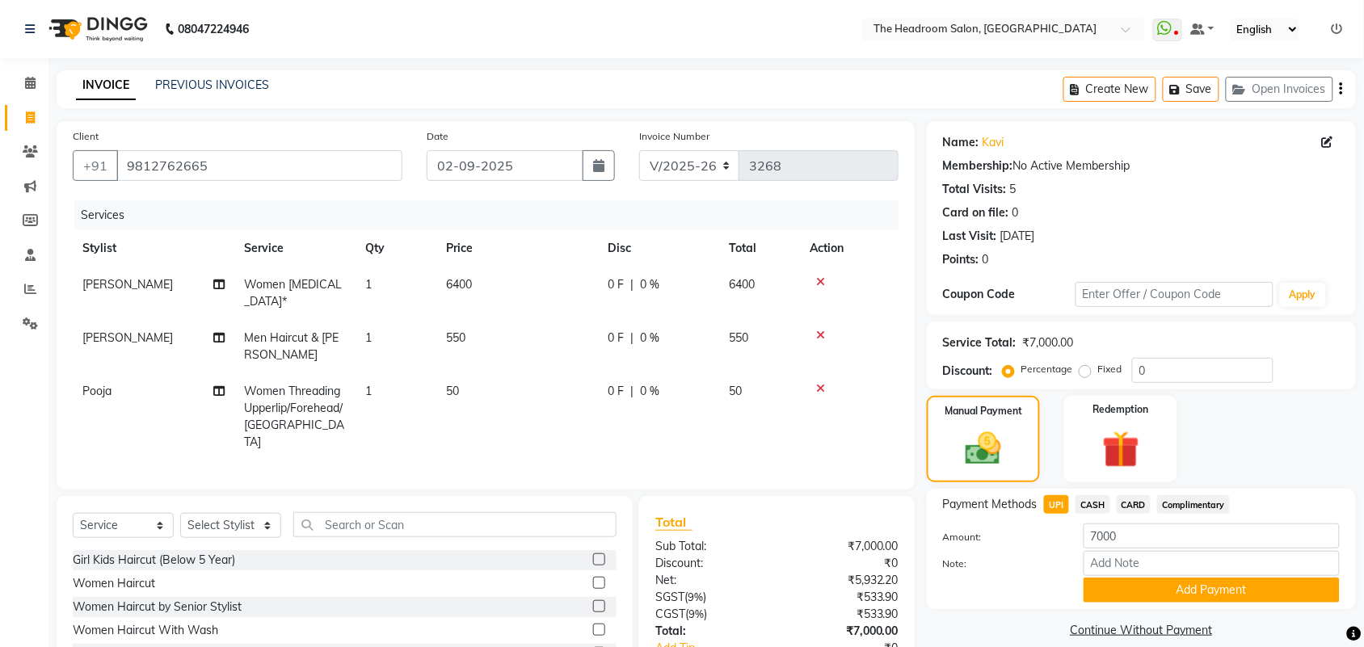
scroll to position [91, 0]
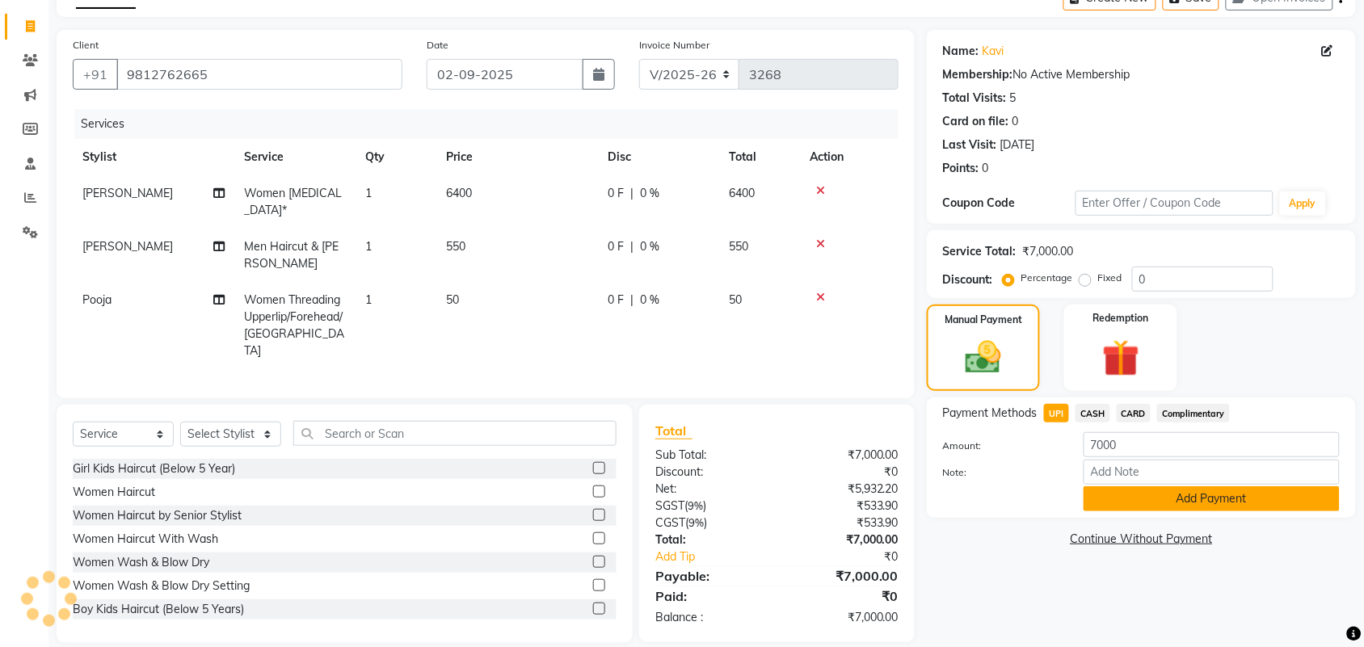
click at [1282, 499] on button "Add Payment" at bounding box center [1212, 498] width 256 height 25
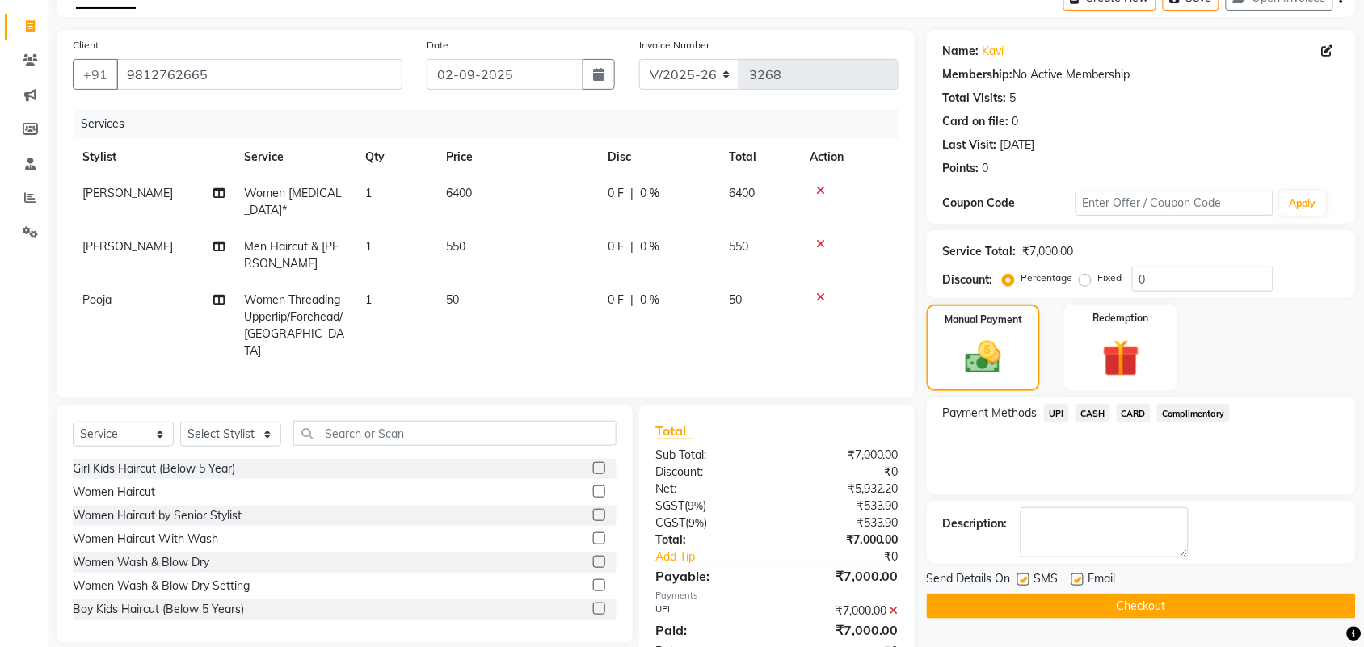
click at [1225, 609] on button "Checkout" at bounding box center [1141, 606] width 429 height 25
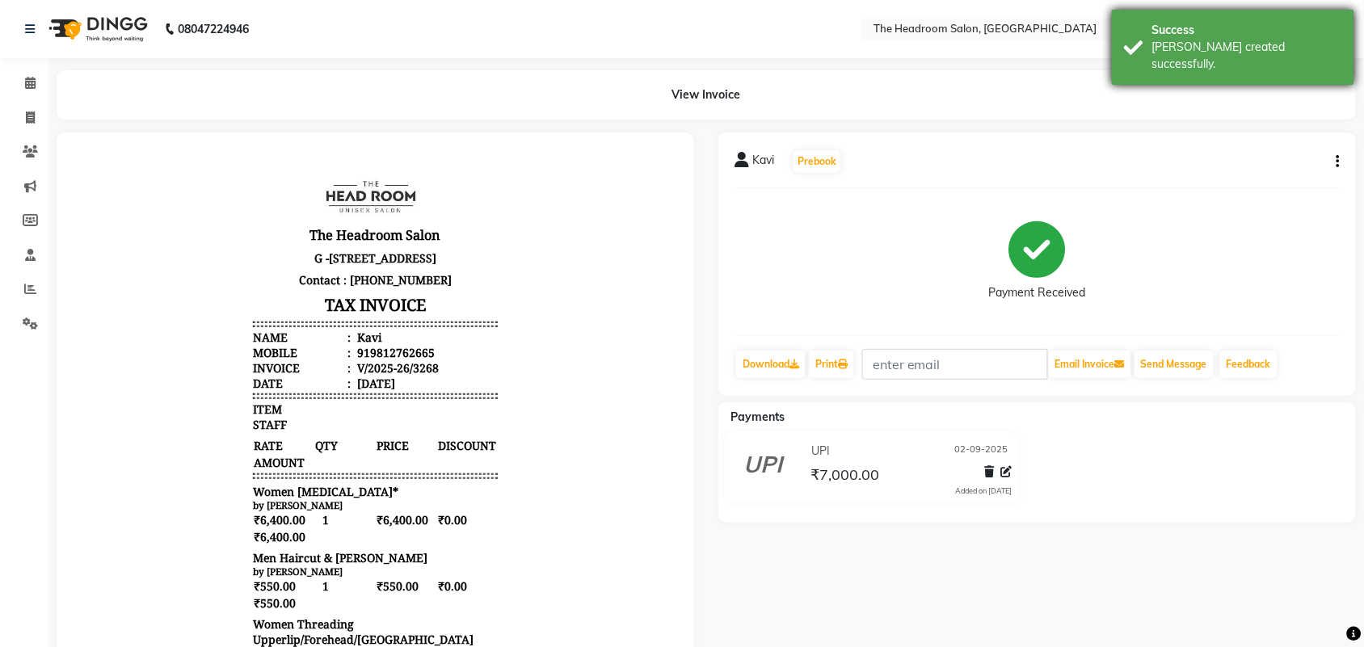
click at [1275, 15] on div "Success [PERSON_NAME] created successfully." at bounding box center [1233, 47] width 242 height 75
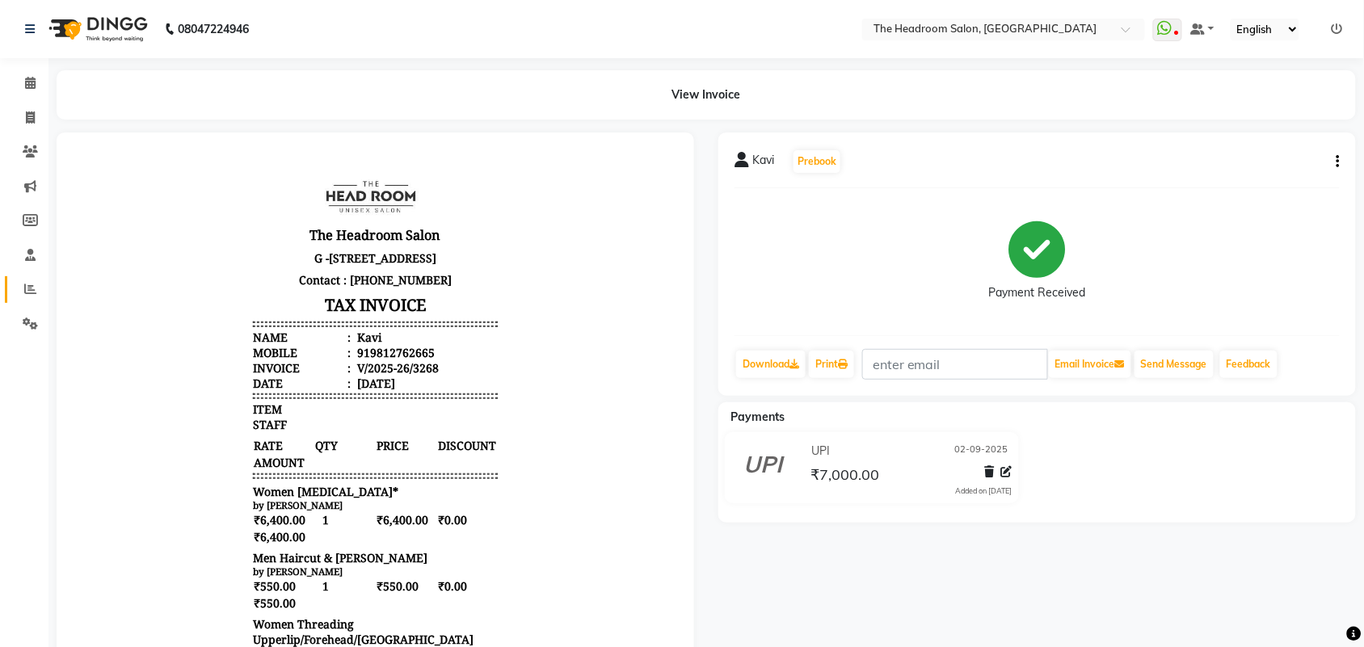
click at [38, 301] on link "Reports" at bounding box center [24, 289] width 39 height 27
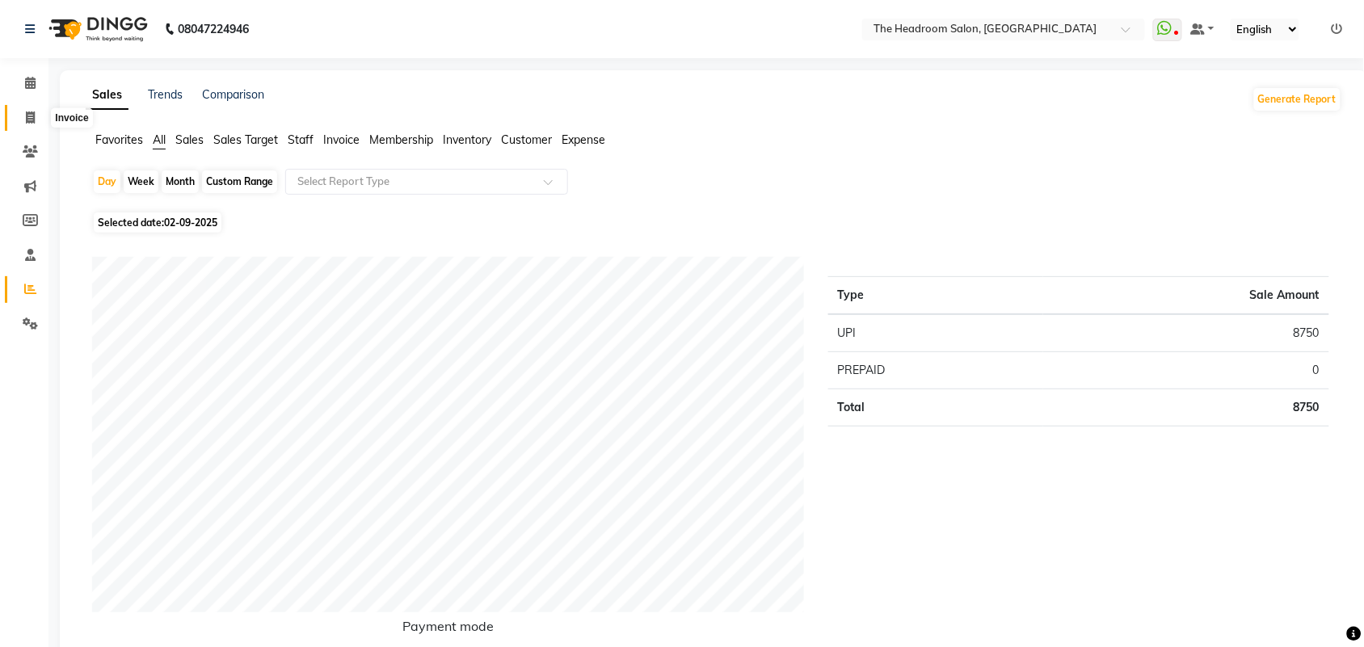
click at [26, 115] on icon at bounding box center [30, 118] width 9 height 12
select select "service"
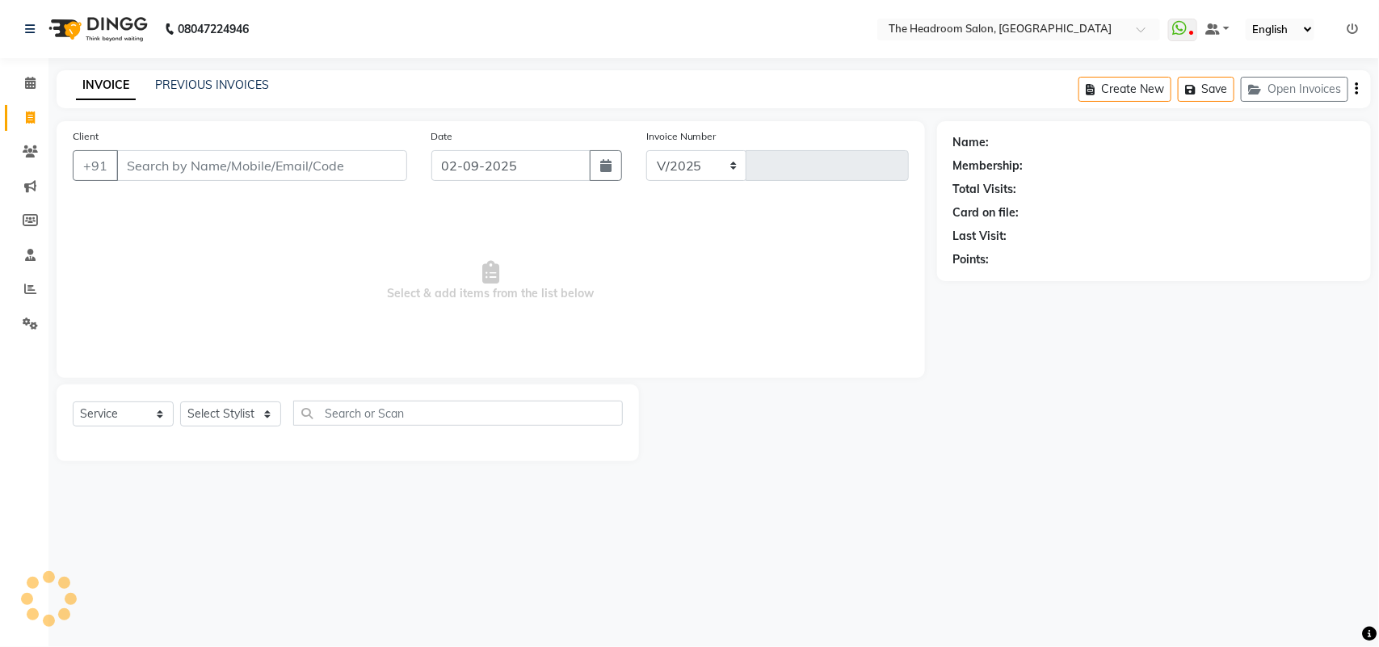
select select "6933"
type input "3269"
select select "58237"
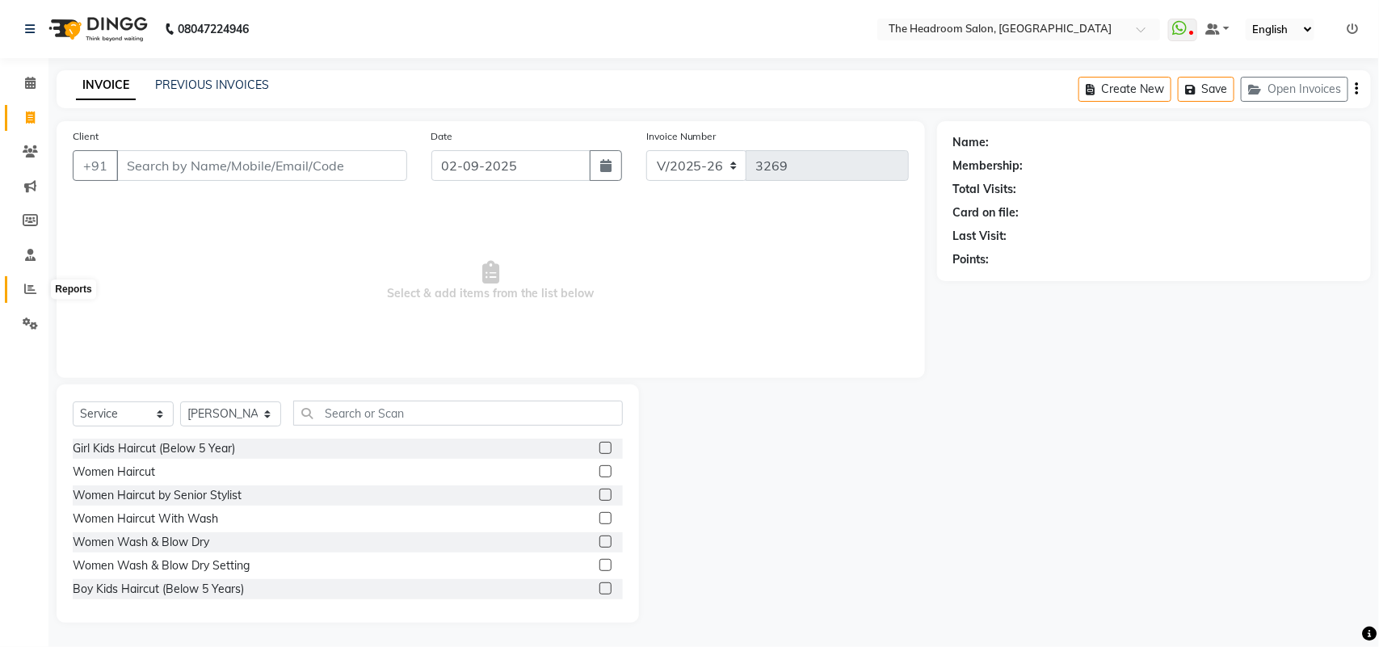
click at [20, 285] on span at bounding box center [30, 289] width 28 height 19
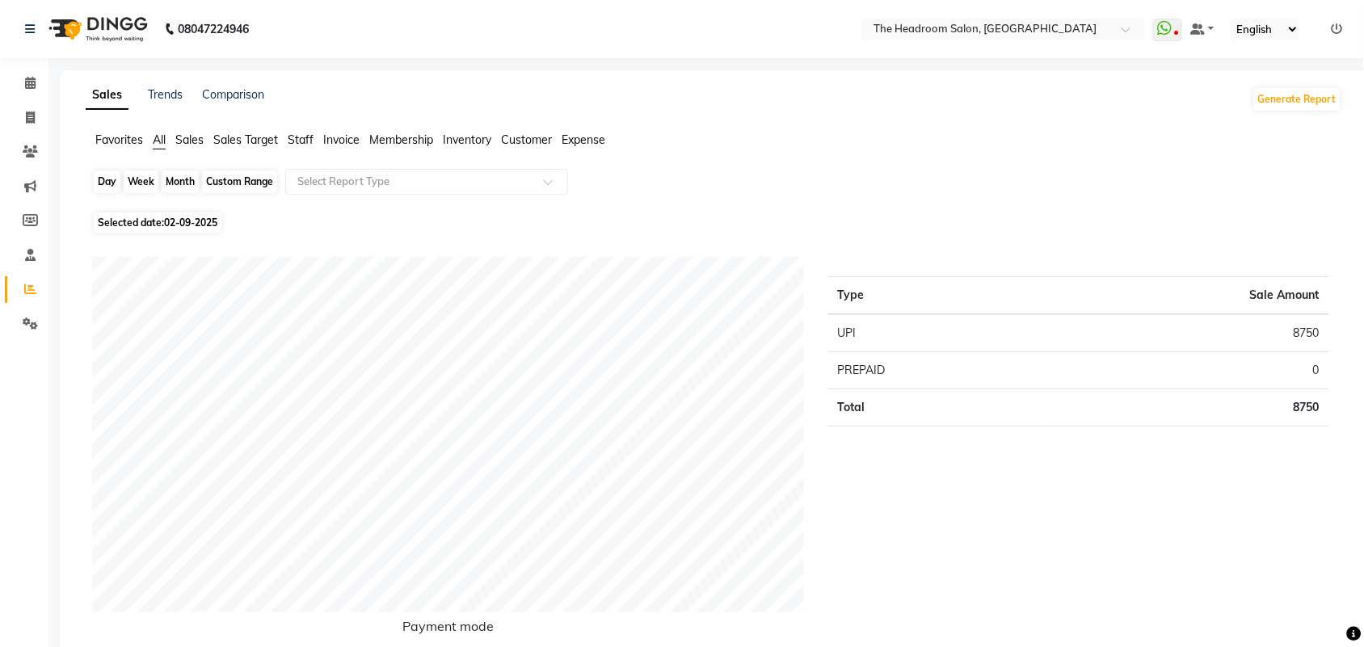
click at [107, 179] on div "Day" at bounding box center [107, 182] width 27 height 23
select select "9"
select select "2025"
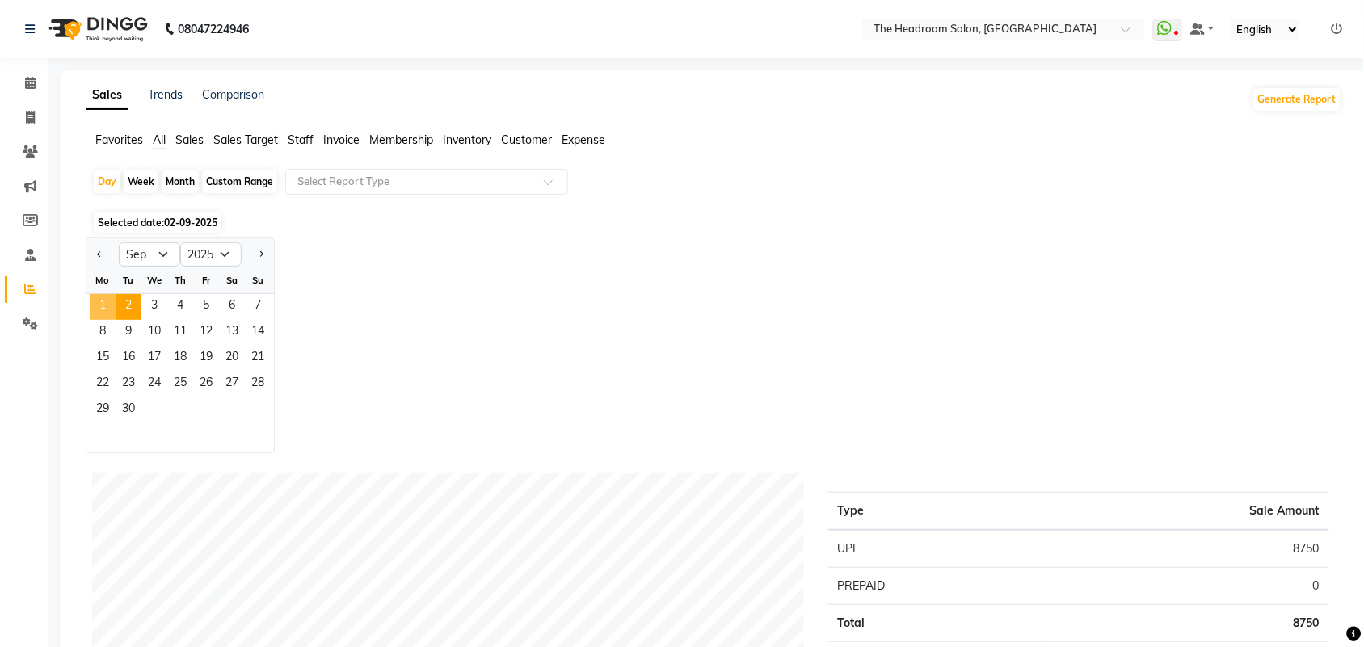
click at [95, 299] on span "1" at bounding box center [103, 307] width 26 height 26
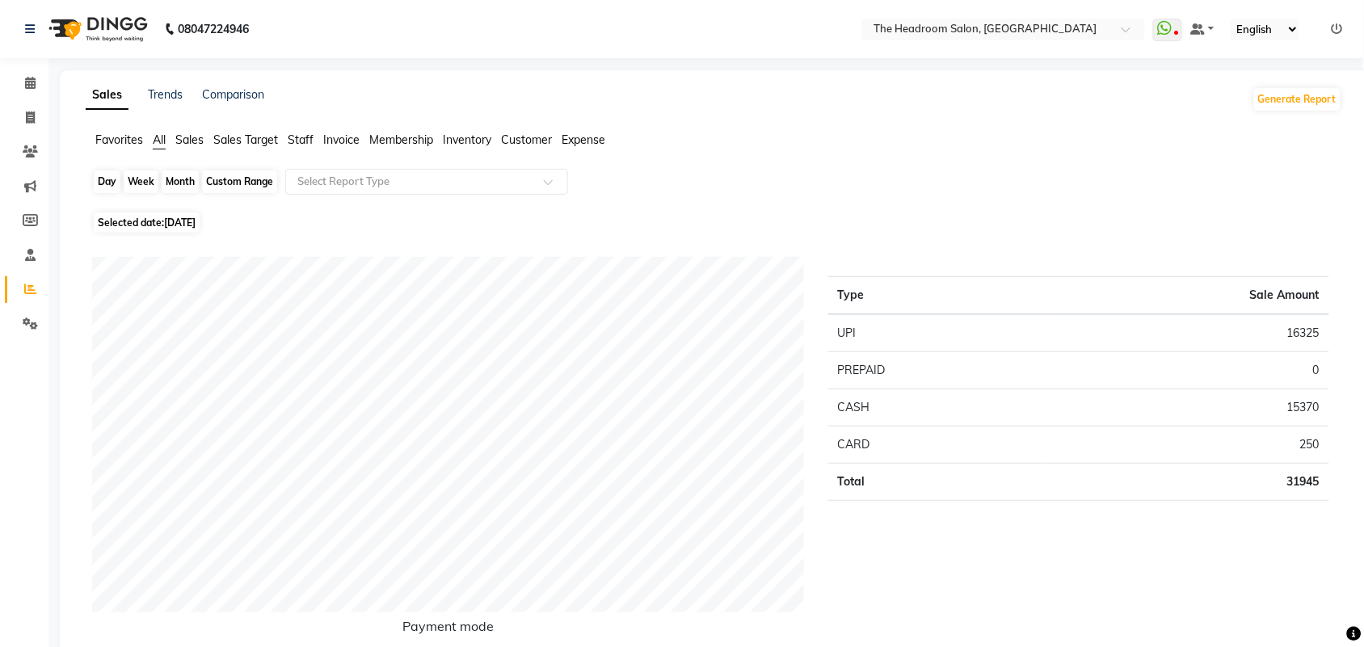
click at [103, 178] on div "Day" at bounding box center [107, 182] width 27 height 23
select select "9"
select select "2025"
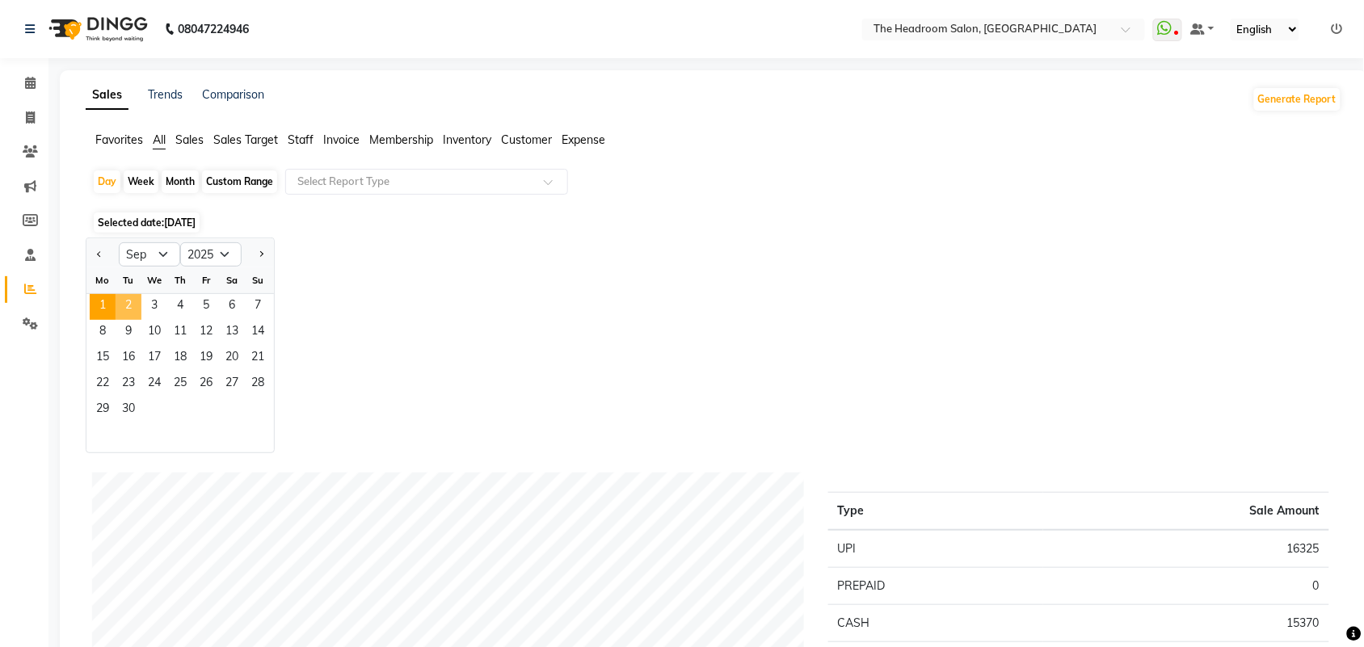
click at [138, 301] on span "2" at bounding box center [129, 307] width 26 height 26
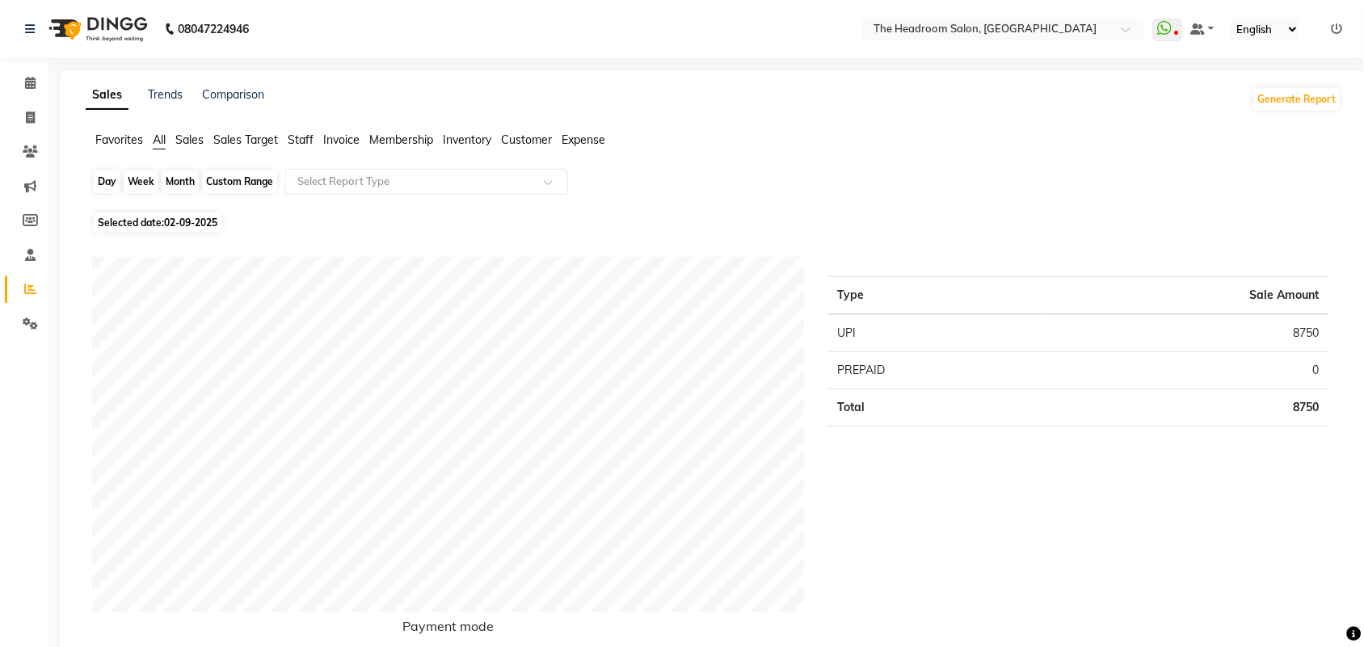
click at [105, 187] on div "Day" at bounding box center [107, 182] width 27 height 23
select select "9"
select select "2025"
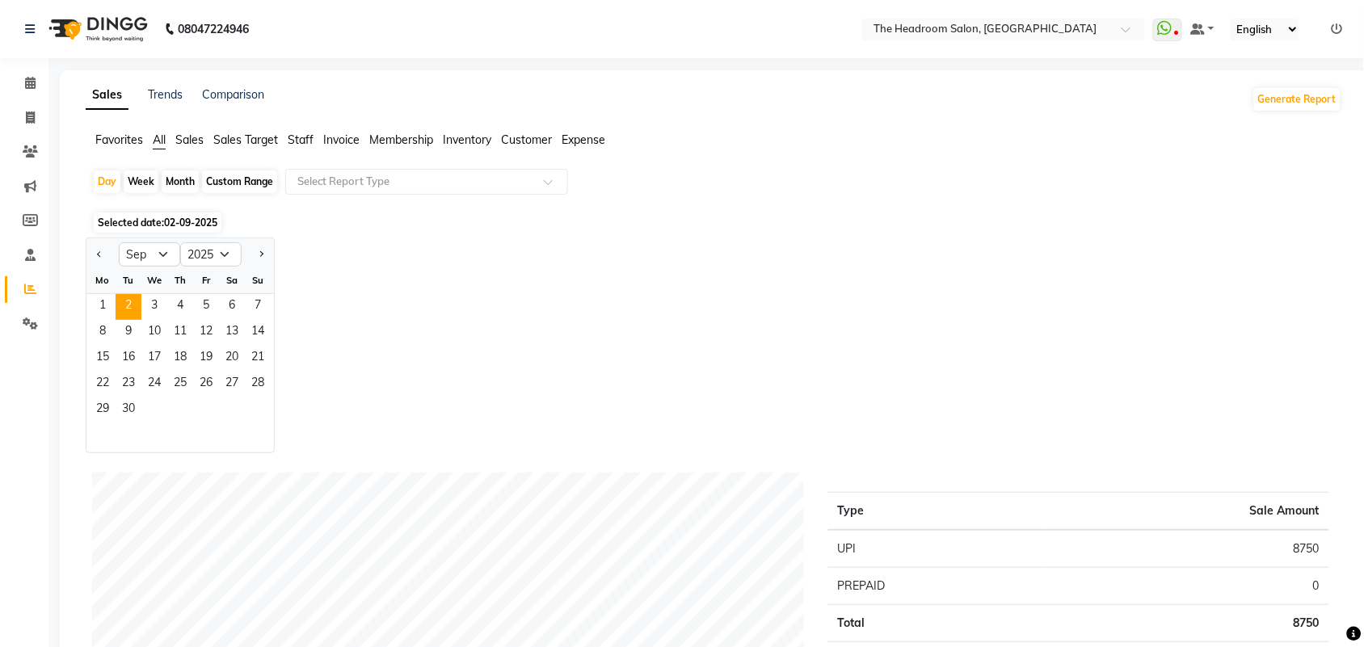
click at [528, 401] on div "Jan Feb Mar Apr May Jun [DATE] Aug Sep Oct Nov [DATE] 2016 2017 2018 2019 2020 …" at bounding box center [714, 346] width 1257 height 216
click at [125, 305] on span "2" at bounding box center [129, 307] width 26 height 26
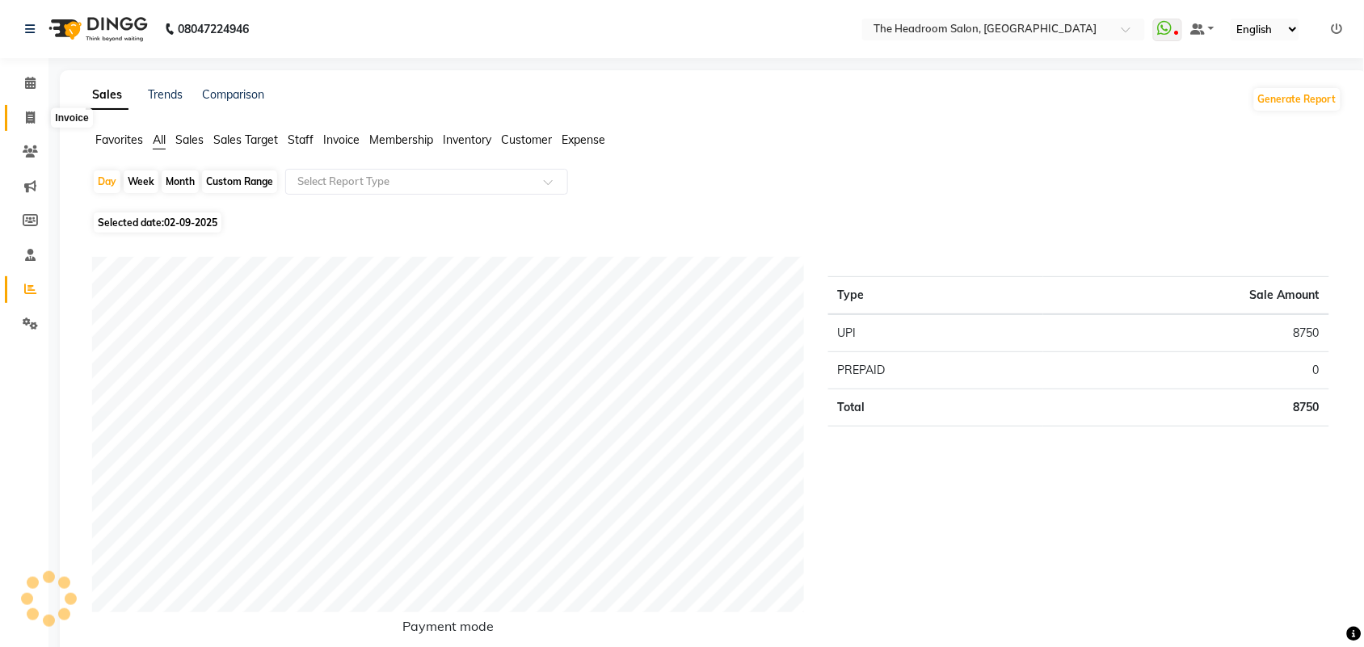
click at [32, 119] on icon at bounding box center [30, 118] width 9 height 12
select select "service"
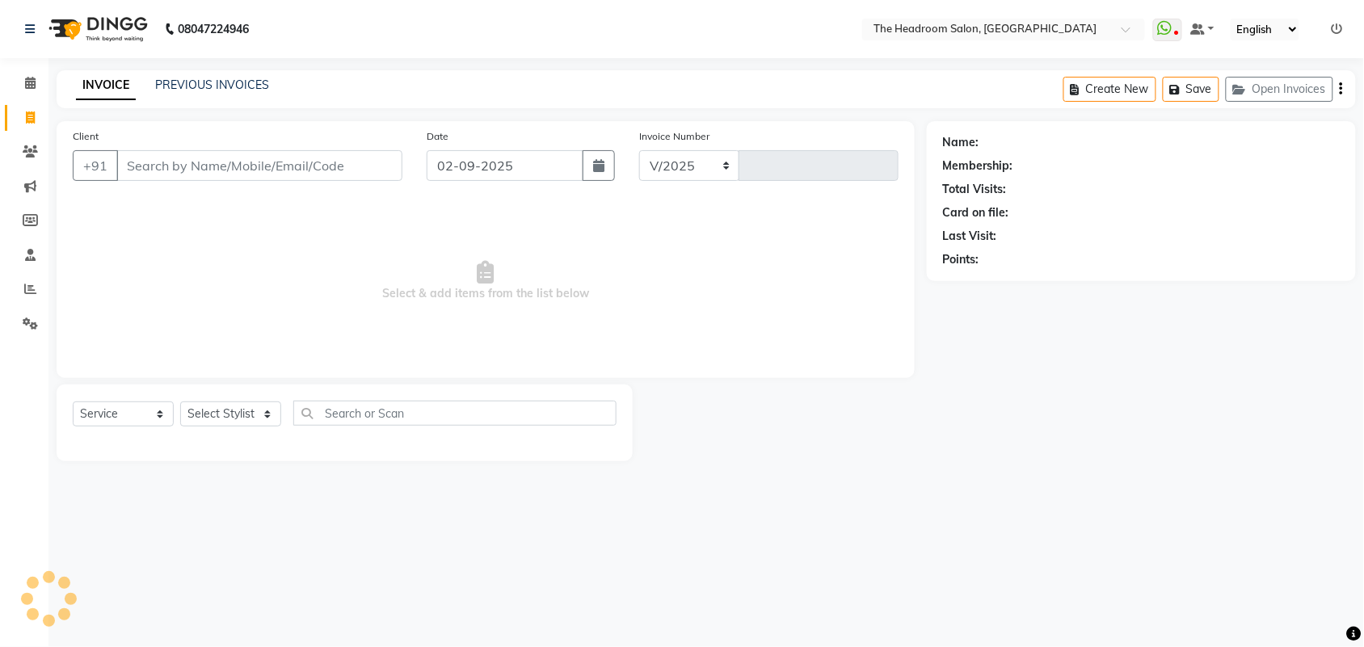
select select "6933"
type input "3269"
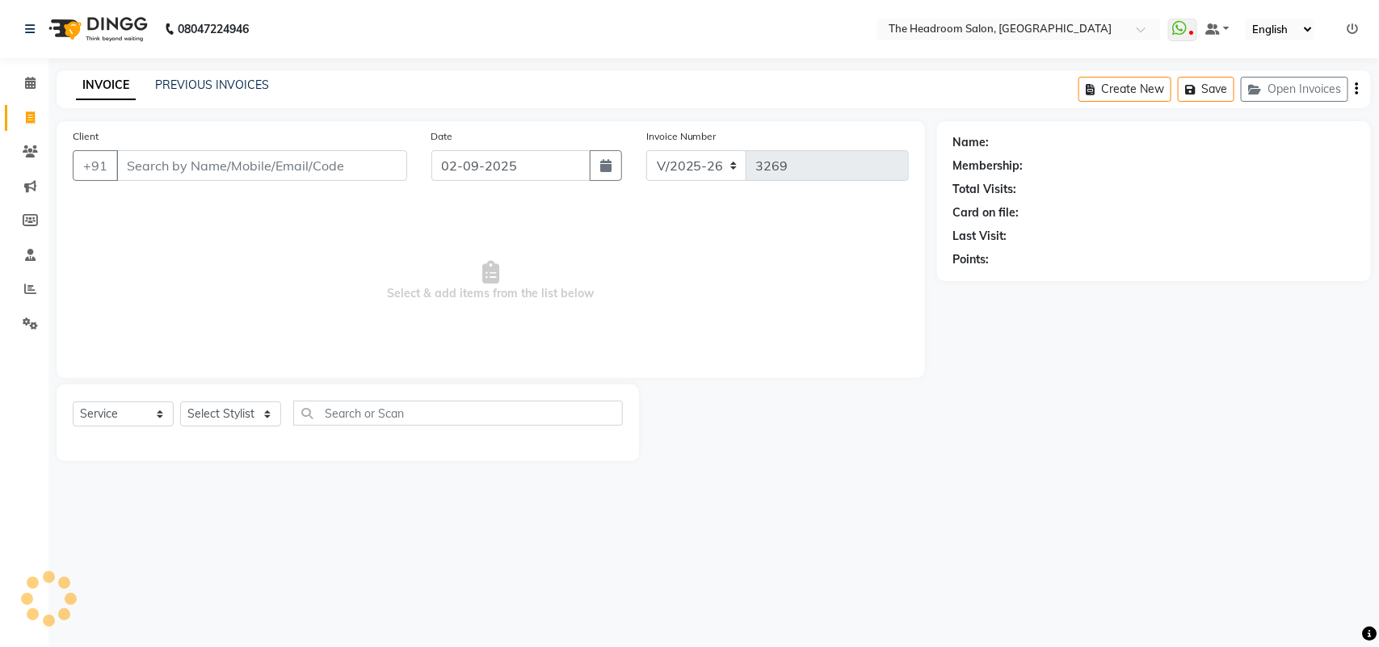
select select "58237"
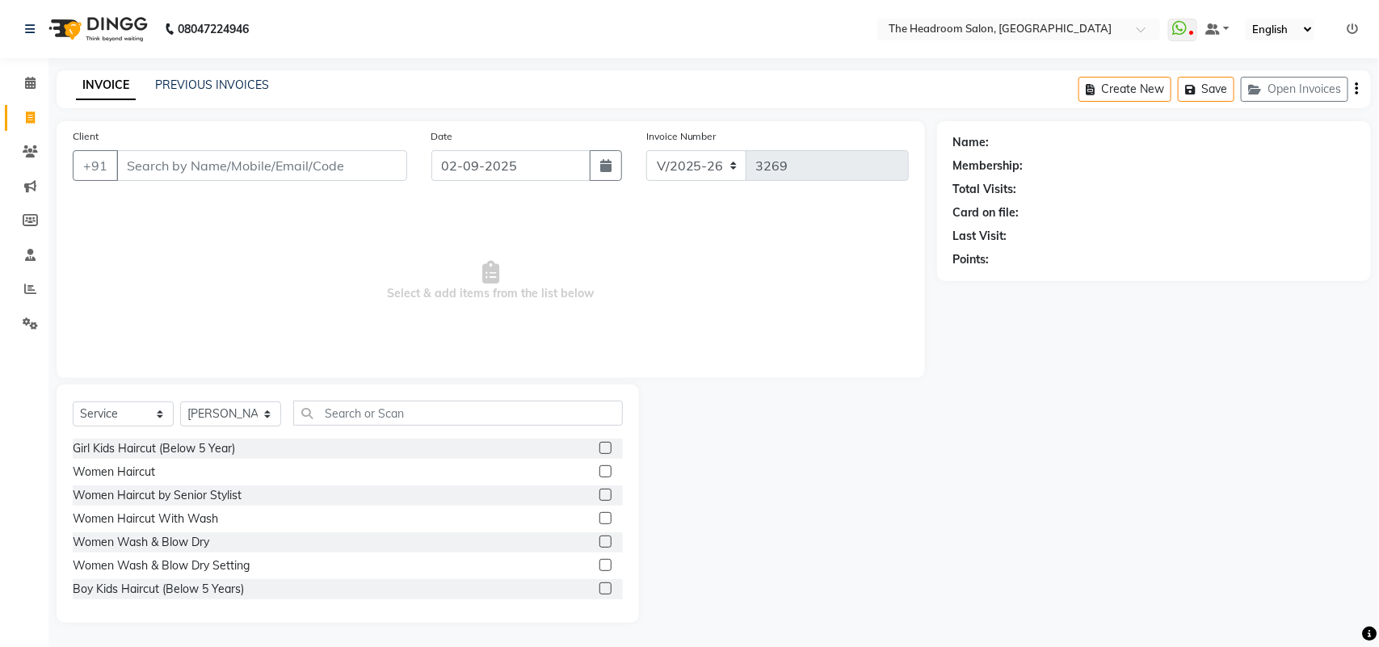
click at [46, 291] on div "Client +91 Date [DATE] Invoice Number V/2025 V/[PHONE_NUMBER] Select & add item…" at bounding box center [490, 372] width 893 height 502
click at [35, 273] on li "Reports" at bounding box center [24, 289] width 48 height 35
click at [16, 297] on span at bounding box center [30, 289] width 28 height 19
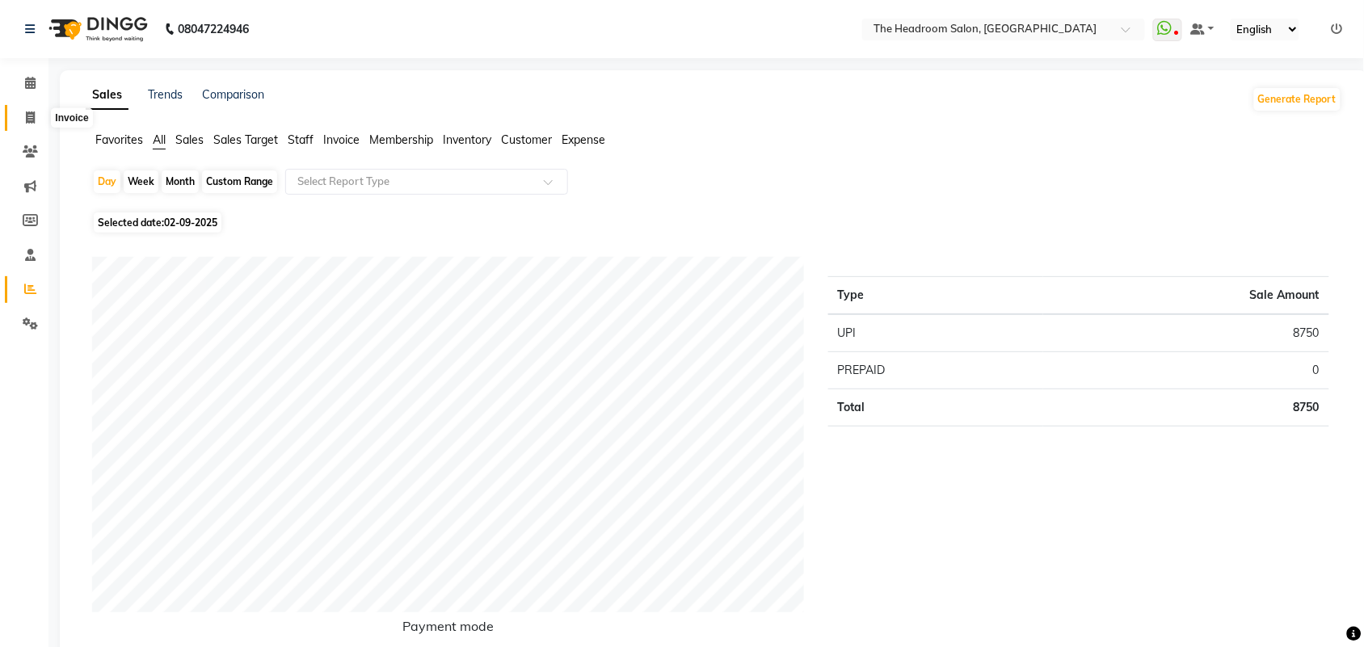
click at [23, 123] on span at bounding box center [30, 118] width 28 height 19
select select "service"
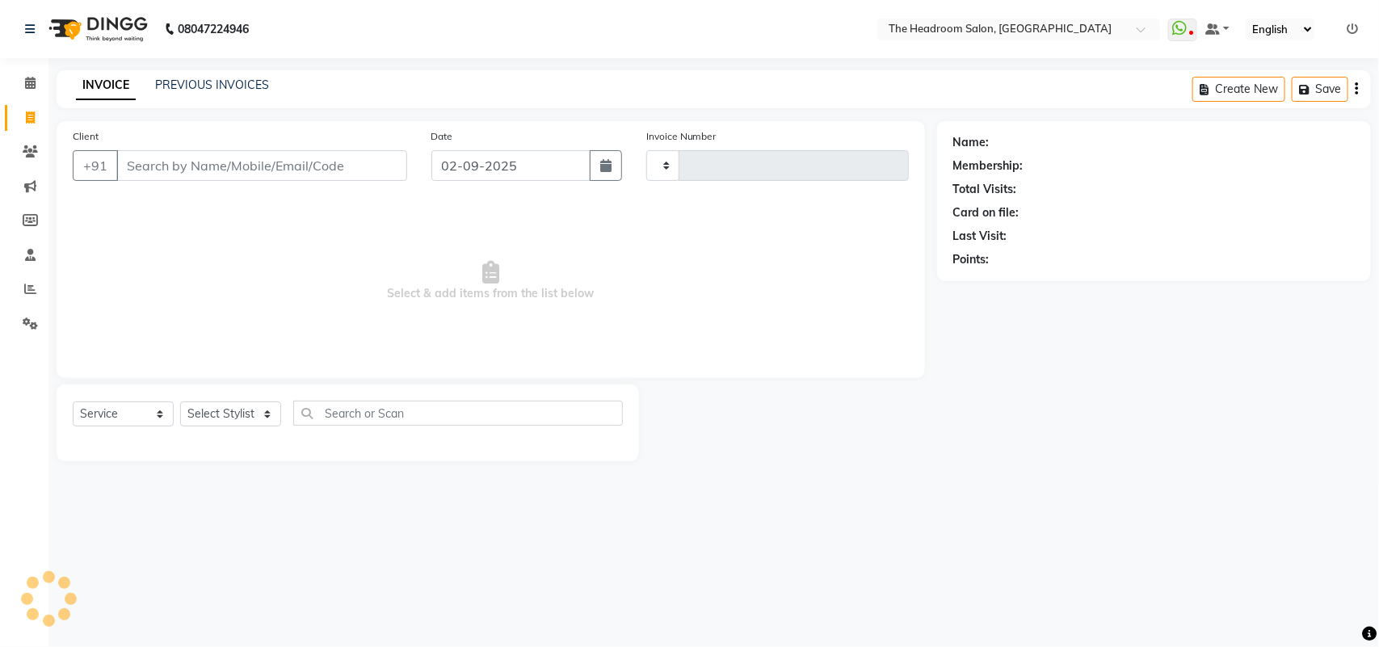
type input "3269"
select select "6933"
select select "58237"
